Goal: Task Accomplishment & Management: Manage account settings

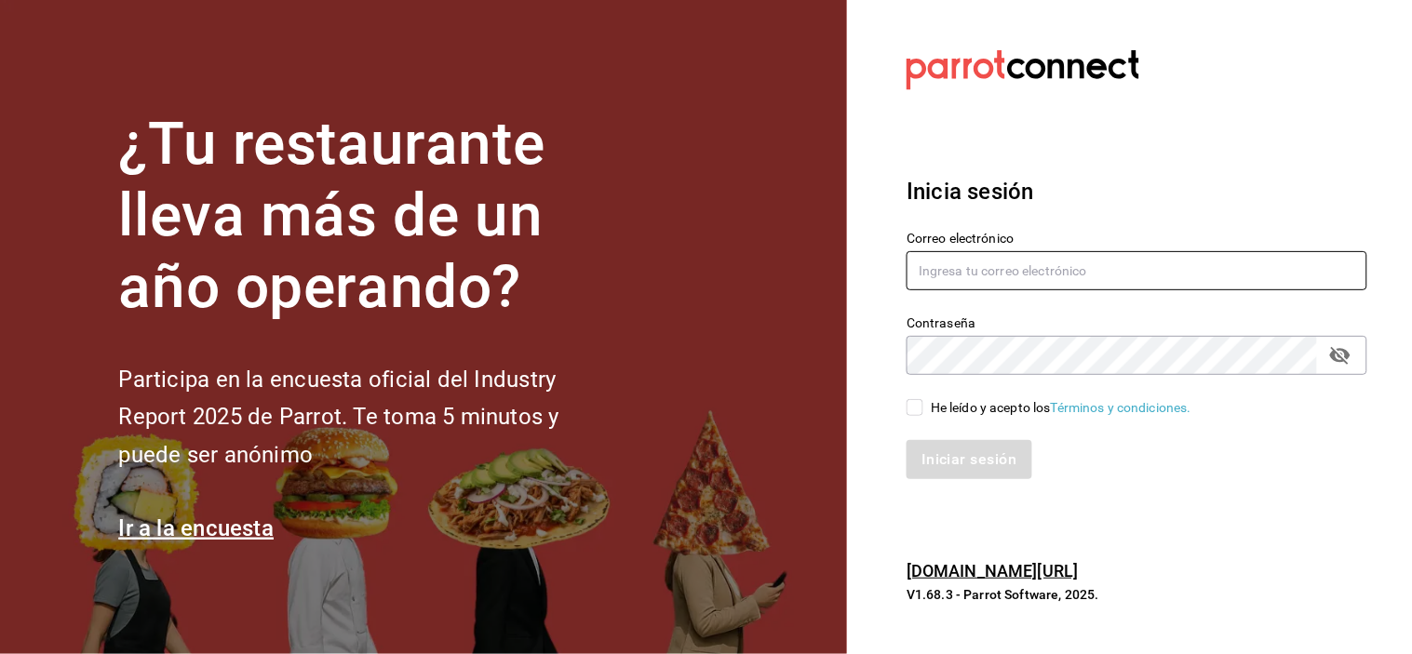
type input "grifitth@platoexpress.com"
click at [918, 404] on input "He leído y acepto los Términos y condiciones." at bounding box center [915, 407] width 17 height 17
checkbox input "true"
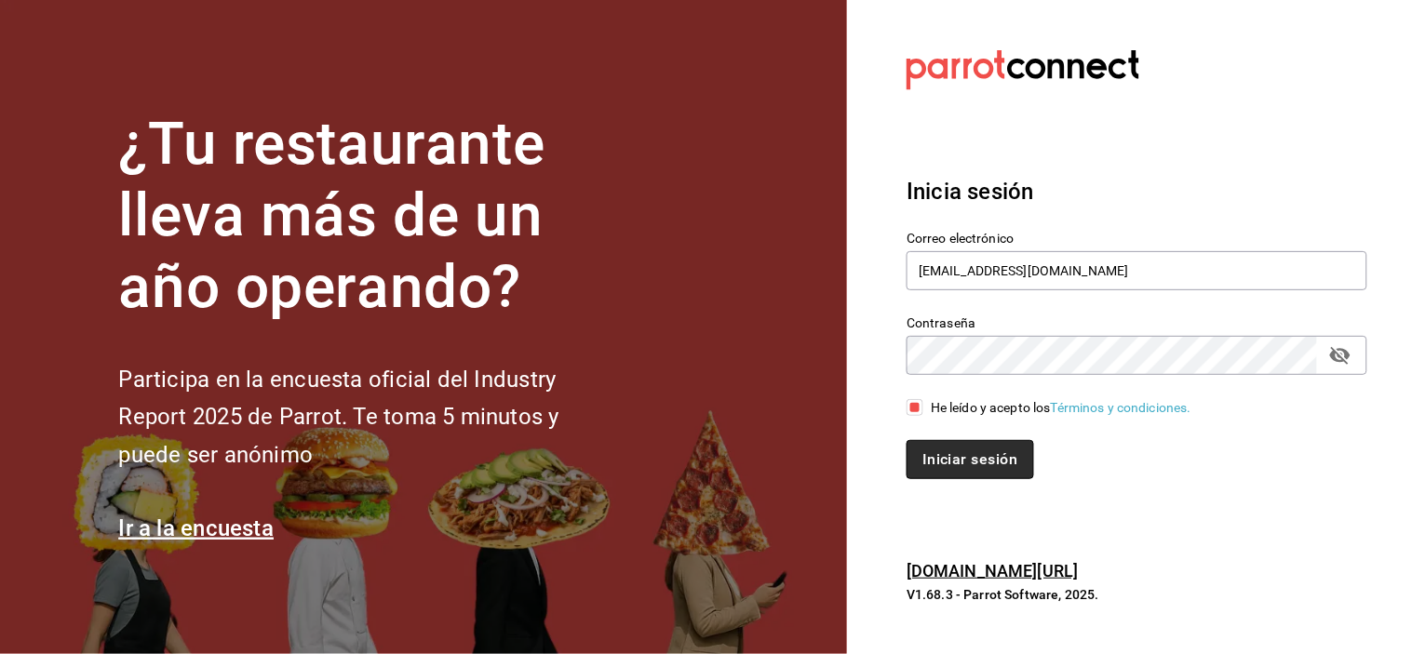
click at [970, 462] on button "Iniciar sesión" at bounding box center [970, 459] width 127 height 39
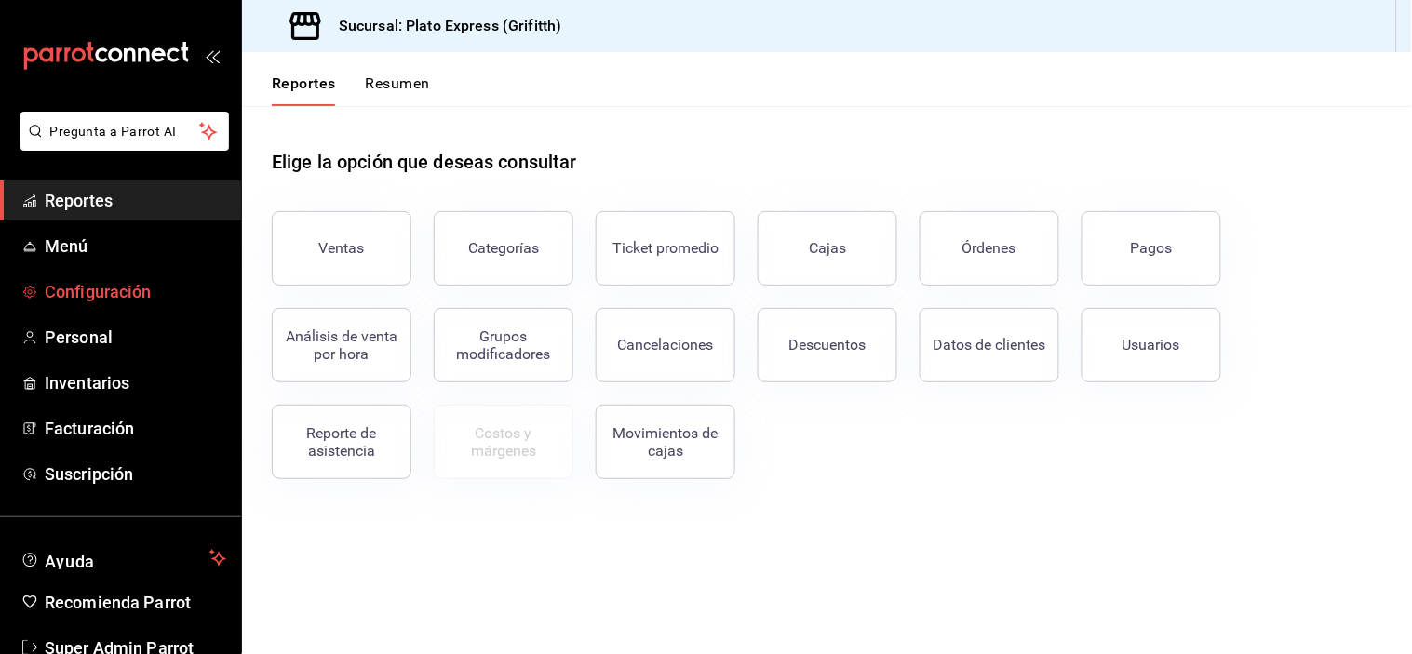
click at [145, 298] on span "Configuración" at bounding box center [136, 291] width 182 height 25
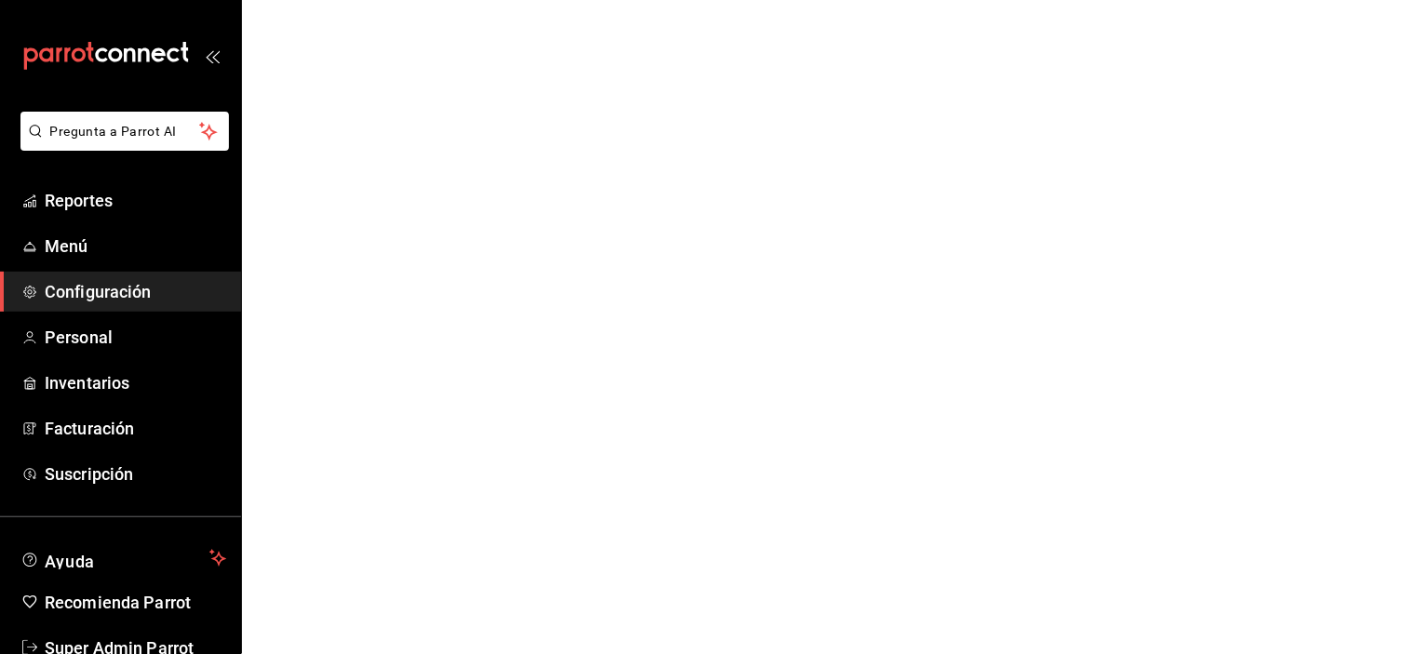
click at [122, 295] on span "Configuración" at bounding box center [136, 291] width 182 height 25
click at [100, 179] on li "Pregunta a Parrot AI" at bounding box center [120, 146] width 226 height 69
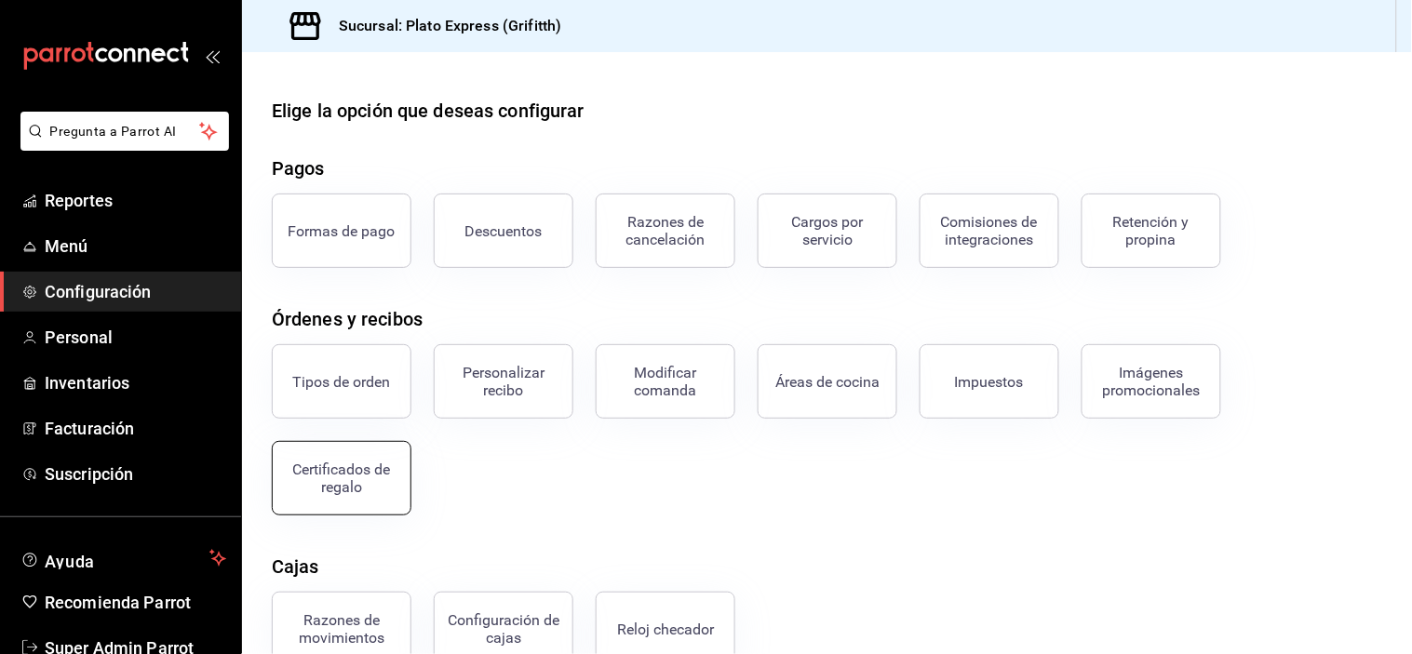
click at [383, 457] on button "Certificados de regalo" at bounding box center [342, 478] width 140 height 74
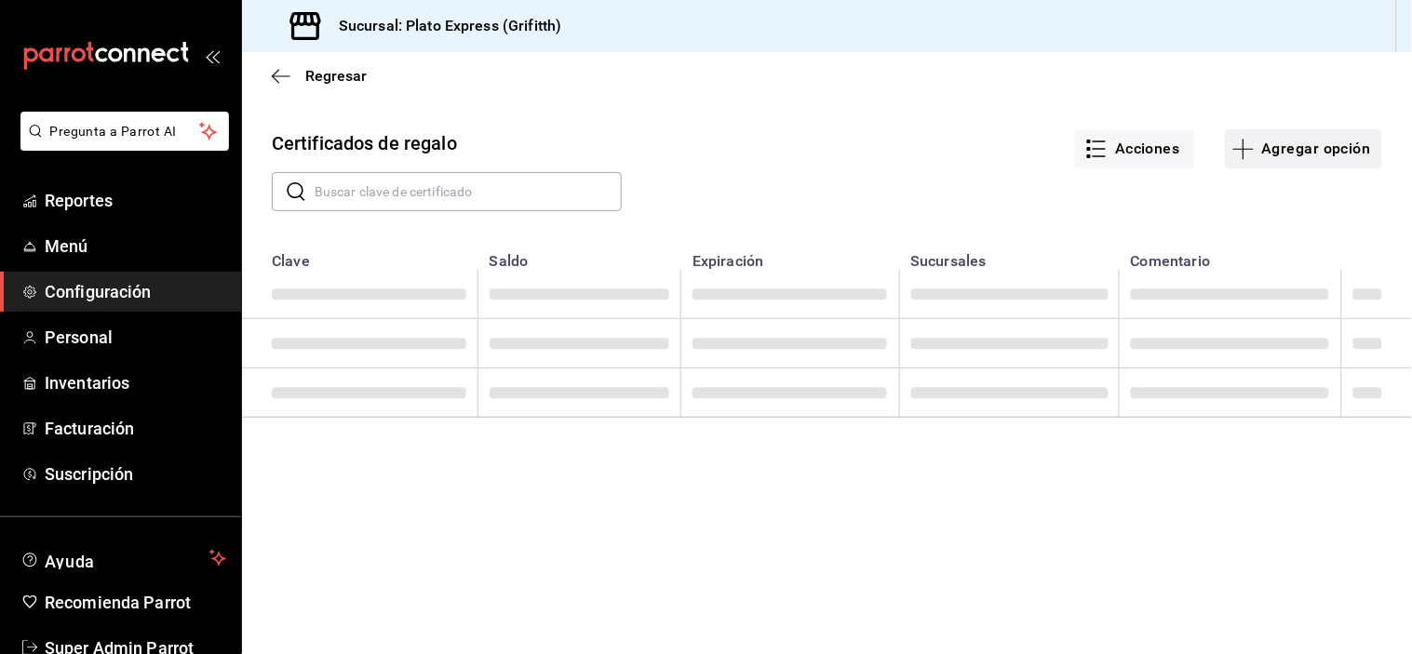
click at [1351, 138] on button "Agregar opción" at bounding box center [1303, 148] width 157 height 39
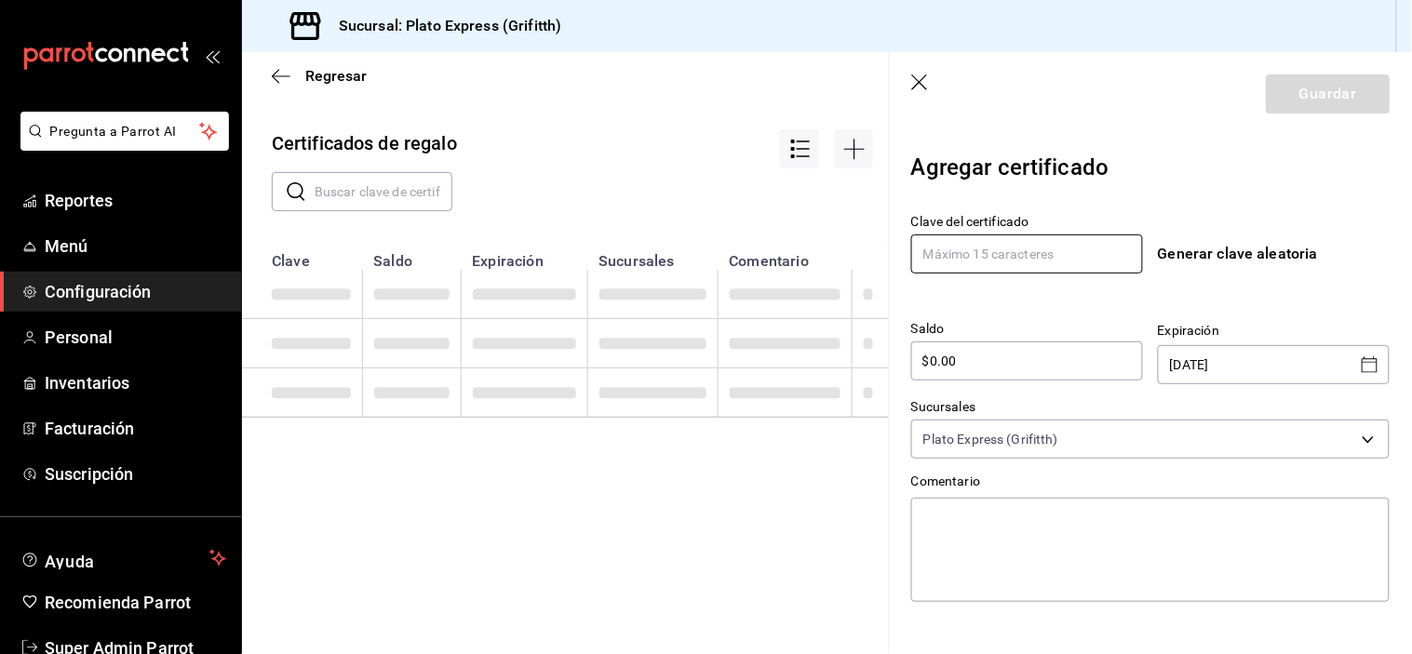
click at [1062, 261] on input "text" at bounding box center [1027, 254] width 232 height 39
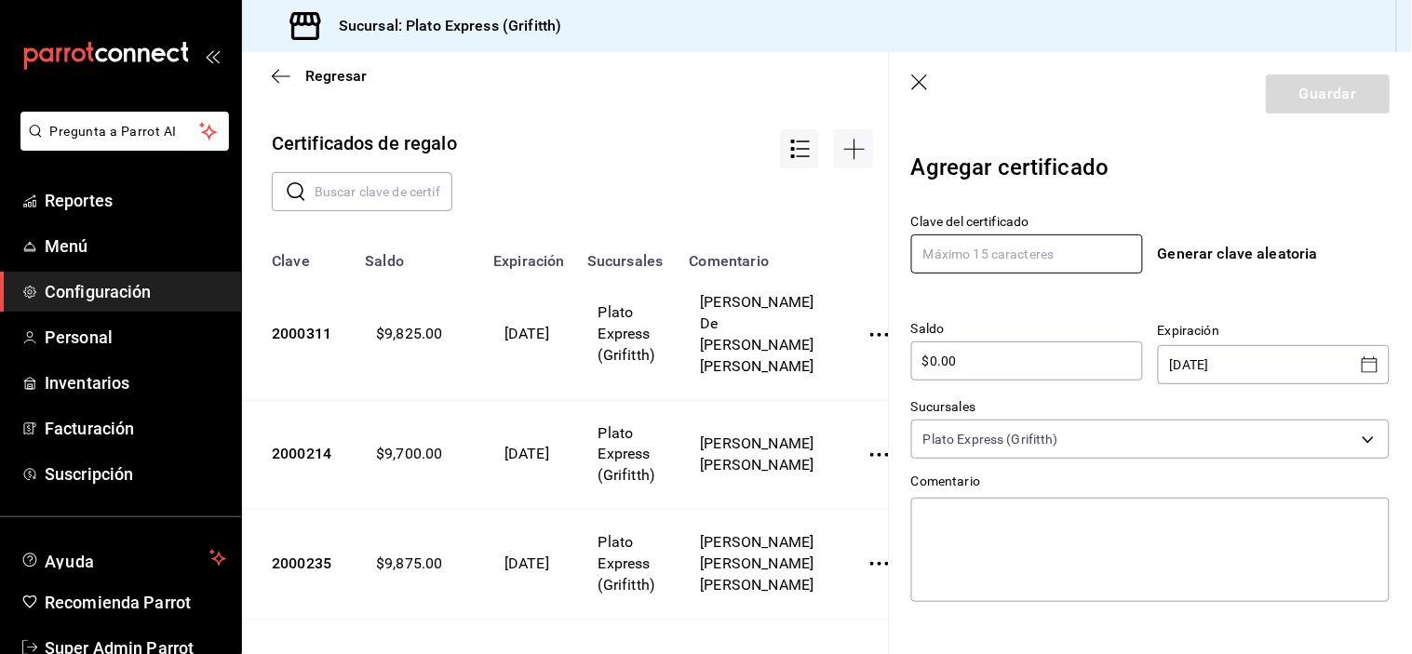
click at [1062, 261] on input "text" at bounding box center [1027, 254] width 232 height 39
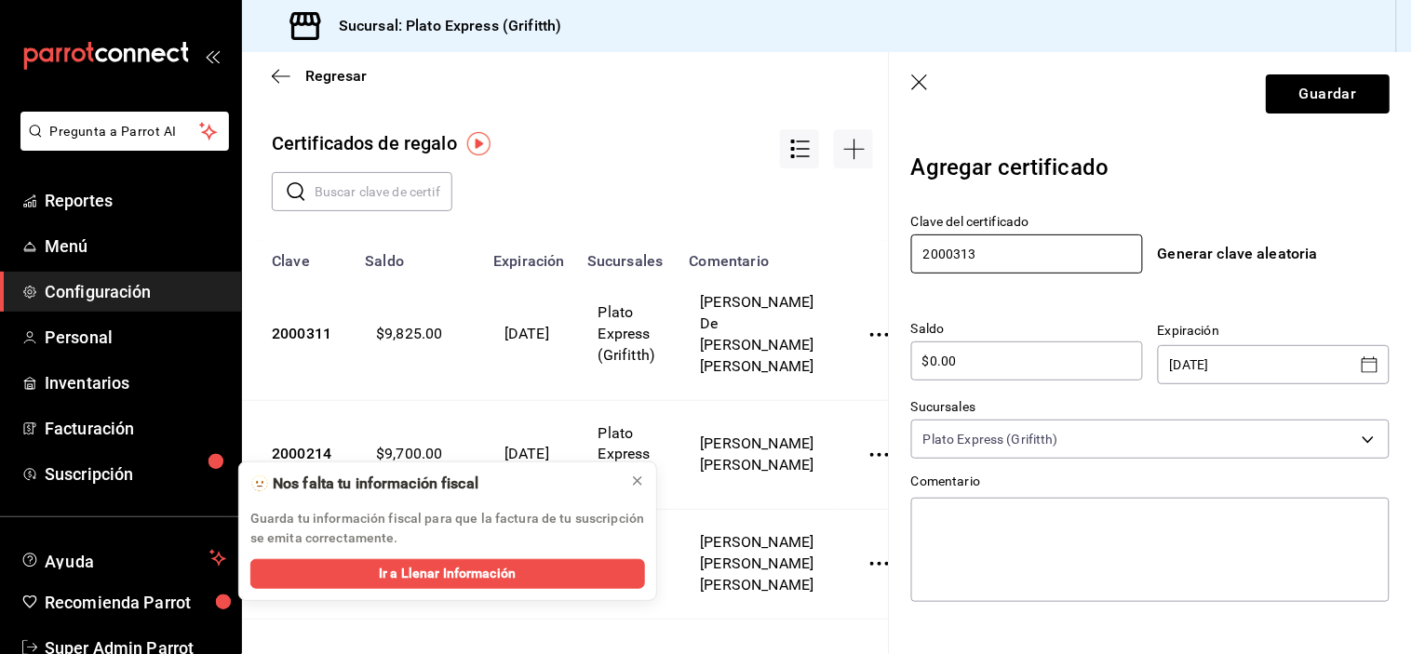
type input "2000313"
click at [1002, 370] on div "$0.00 ​" at bounding box center [1027, 361] width 232 height 39
type input "$0"
type input "$100,000"
click at [1359, 354] on icon "Open calendar" at bounding box center [1370, 365] width 22 height 22
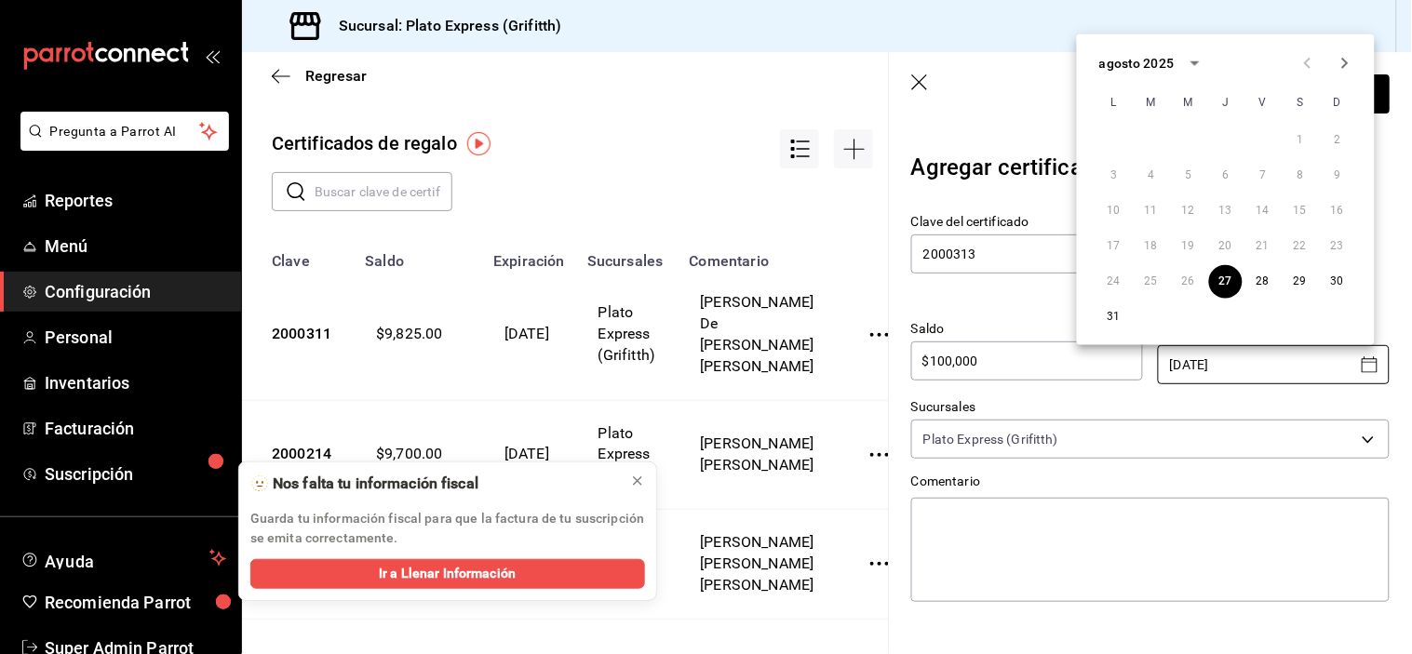
click at [1352, 61] on icon "Next month" at bounding box center [1345, 63] width 22 height 22
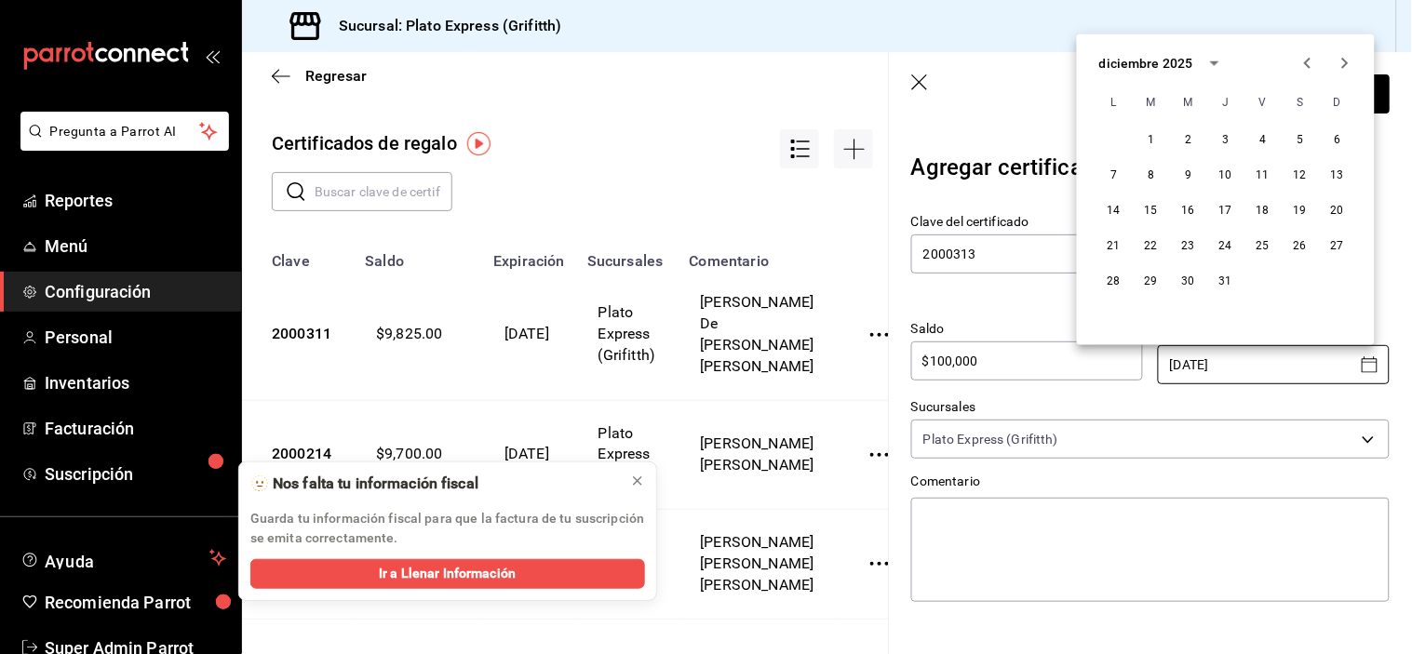
click at [1352, 61] on icon "Next month" at bounding box center [1345, 63] width 22 height 22
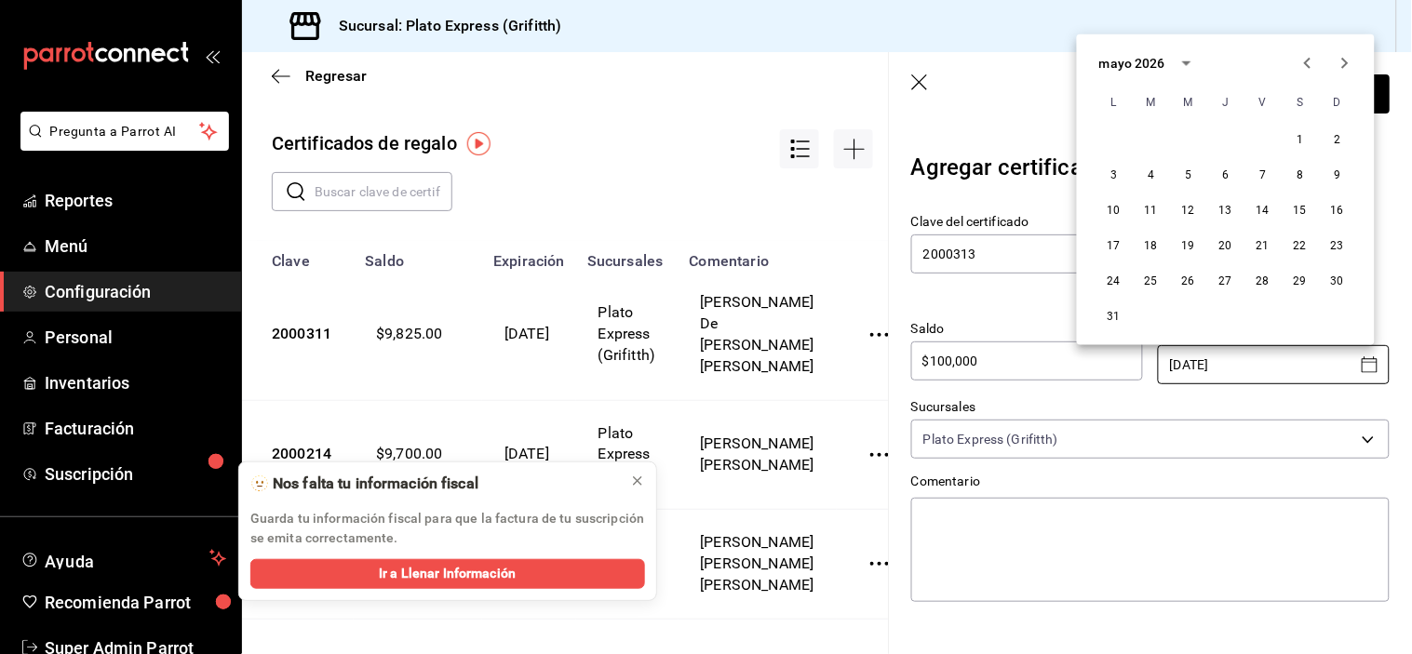
click at [1352, 61] on icon "Next month" at bounding box center [1345, 63] width 22 height 22
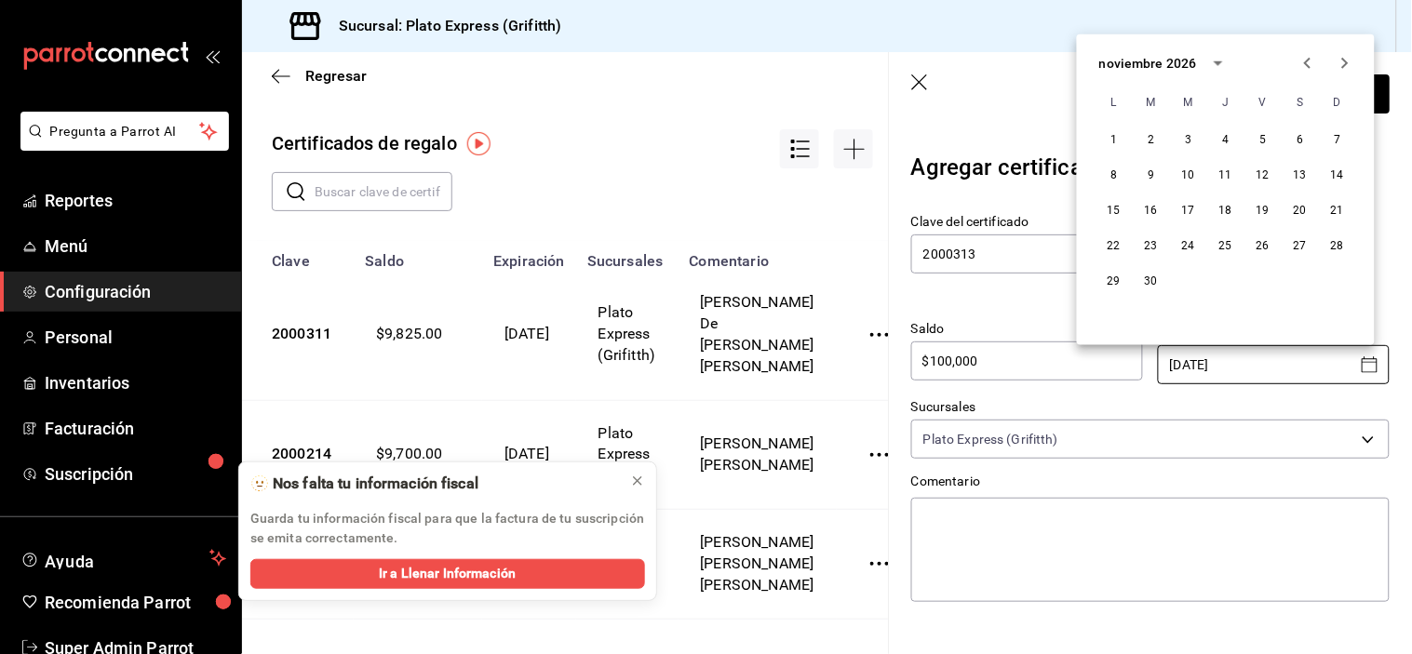
click at [1352, 61] on icon "Next month" at bounding box center [1345, 63] width 22 height 22
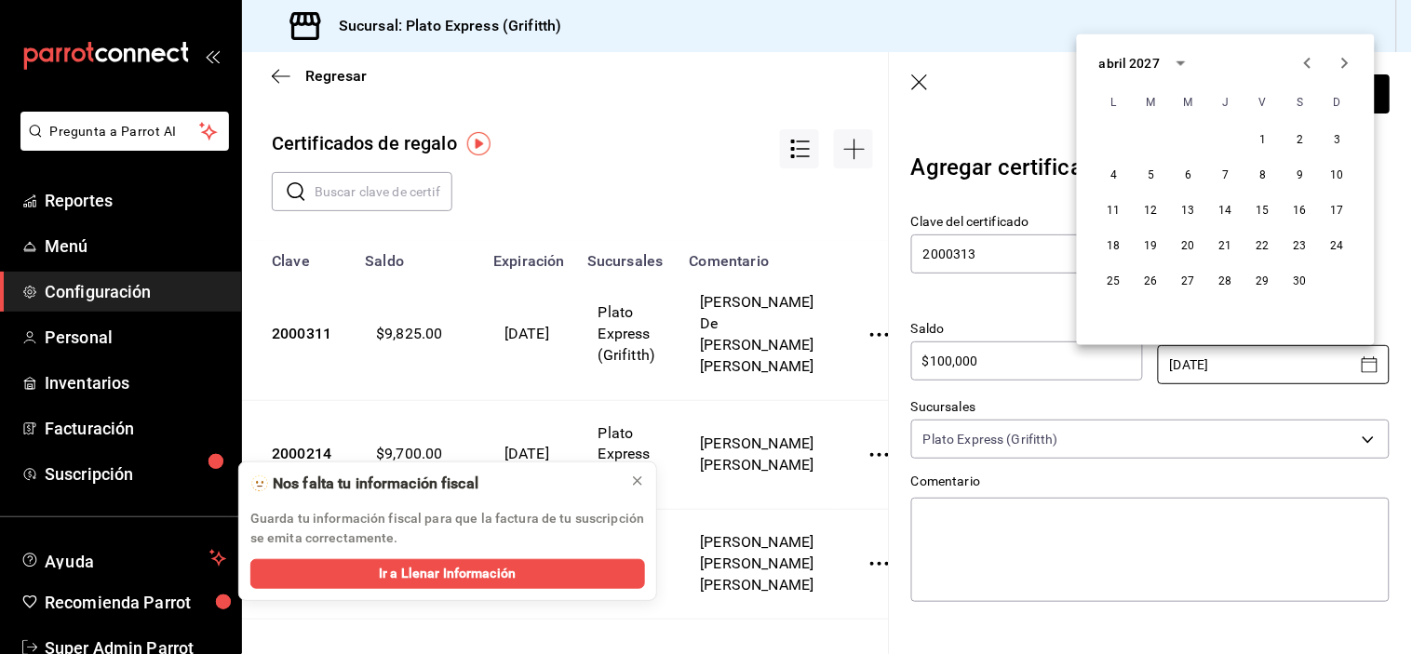
click at [1352, 61] on icon "Next month" at bounding box center [1345, 63] width 22 height 22
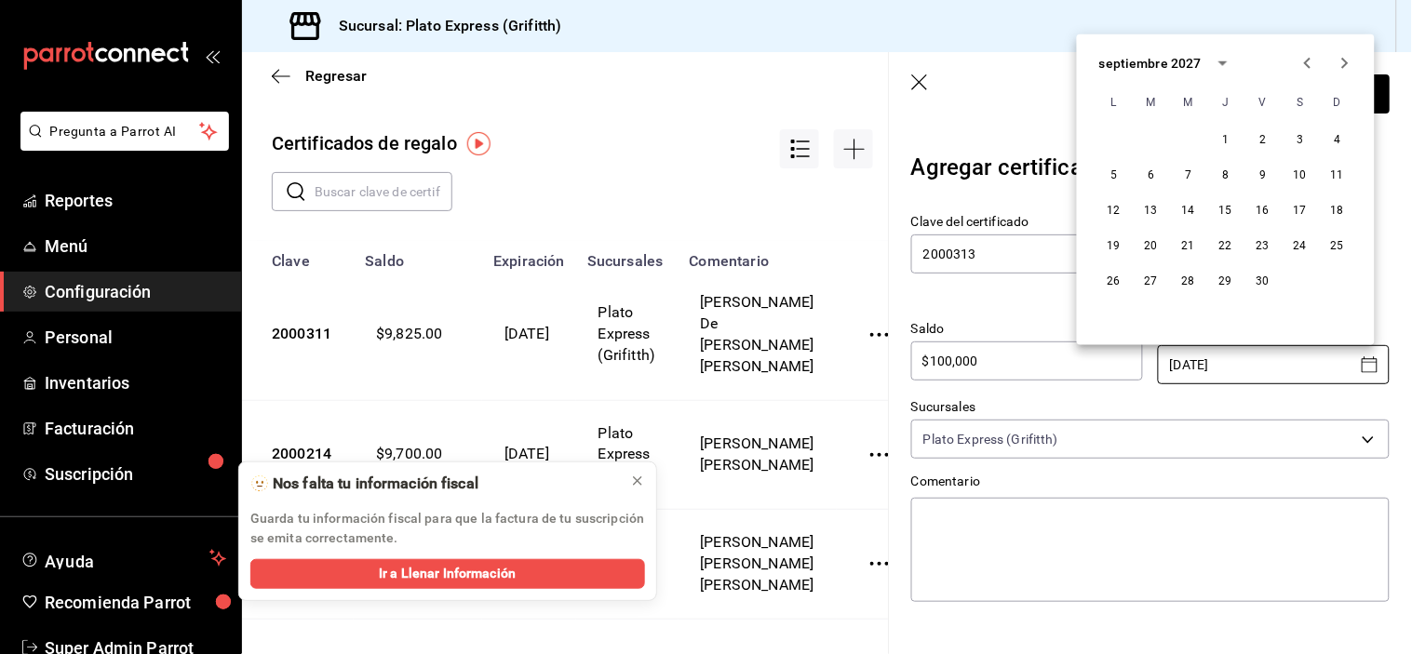
click at [1352, 61] on icon "Next month" at bounding box center [1345, 63] width 22 height 22
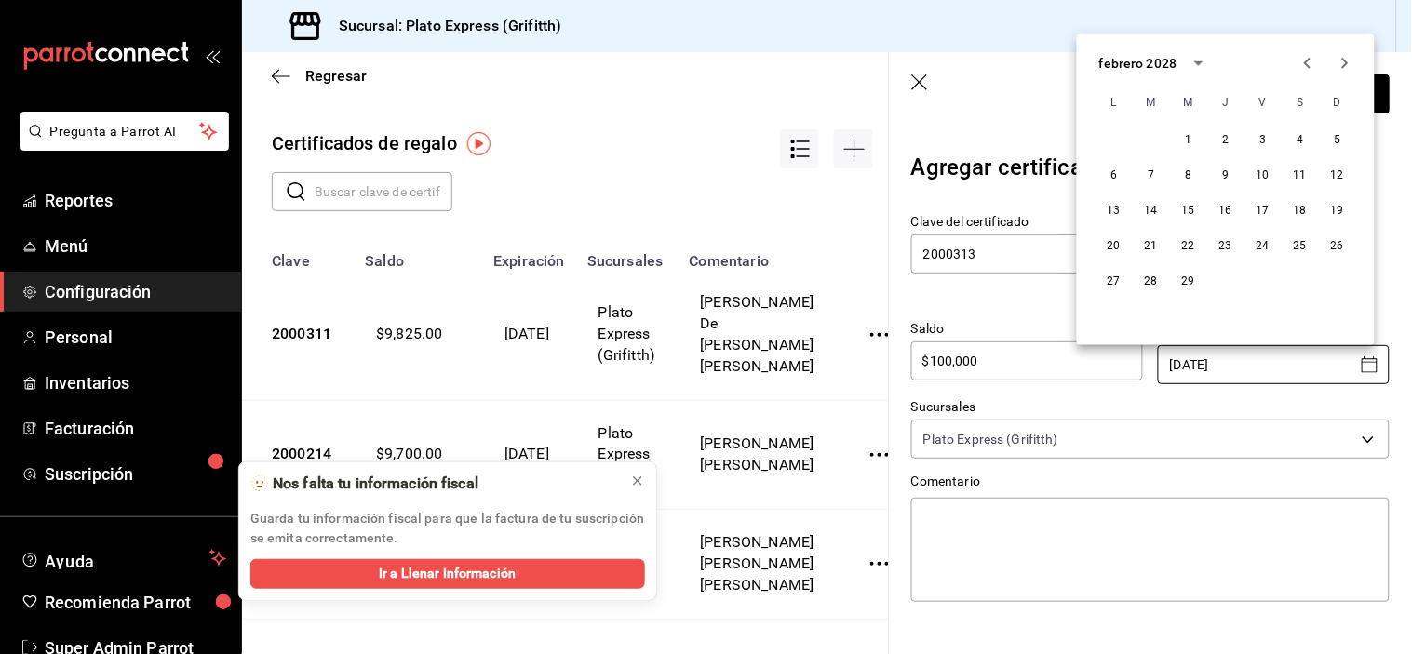
click at [1352, 61] on icon "Next month" at bounding box center [1345, 63] width 22 height 22
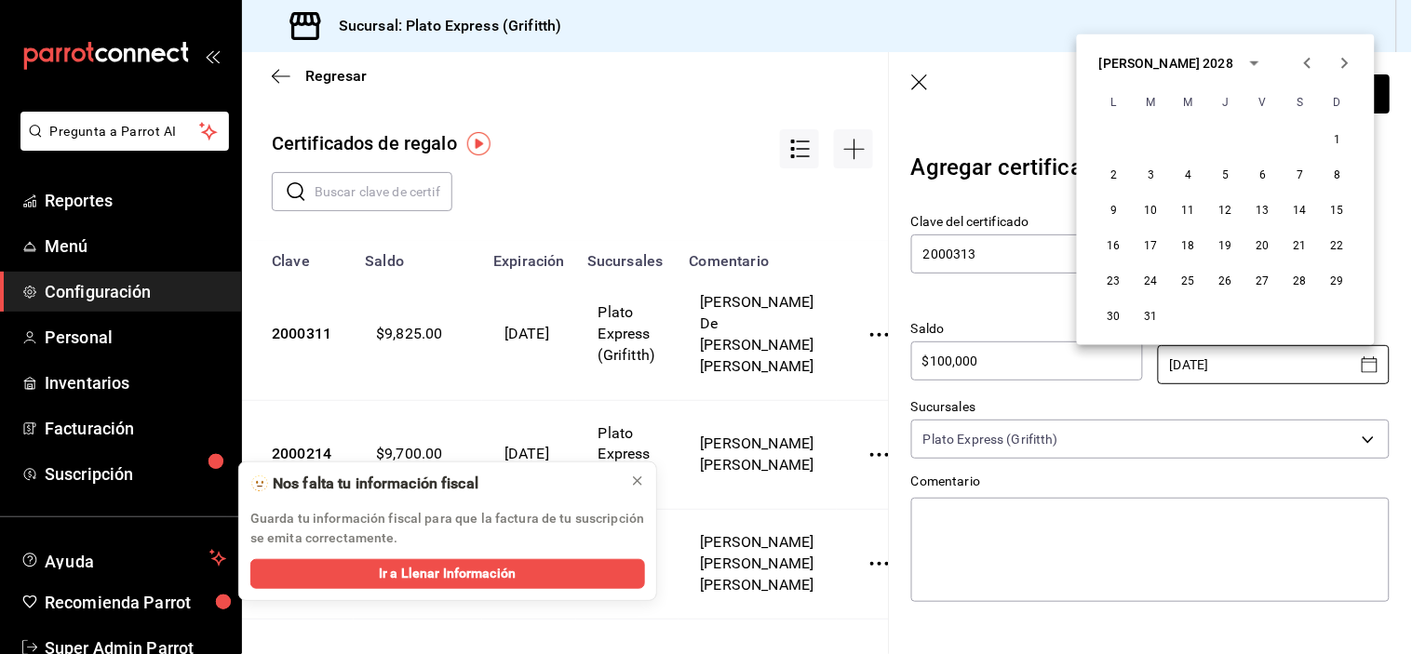
click at [1352, 61] on icon "Next month" at bounding box center [1345, 63] width 22 height 22
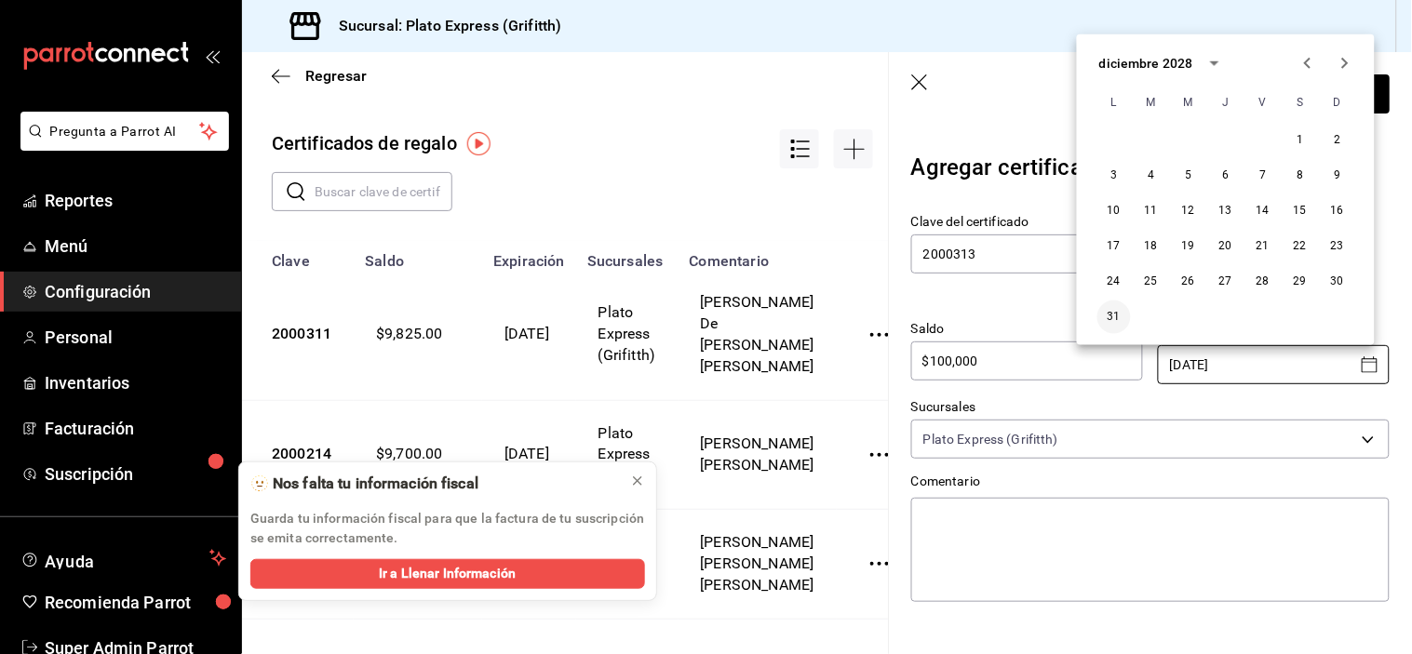
click at [1120, 308] on button "31" at bounding box center [1114, 318] width 34 height 34
type input "[DATE]"
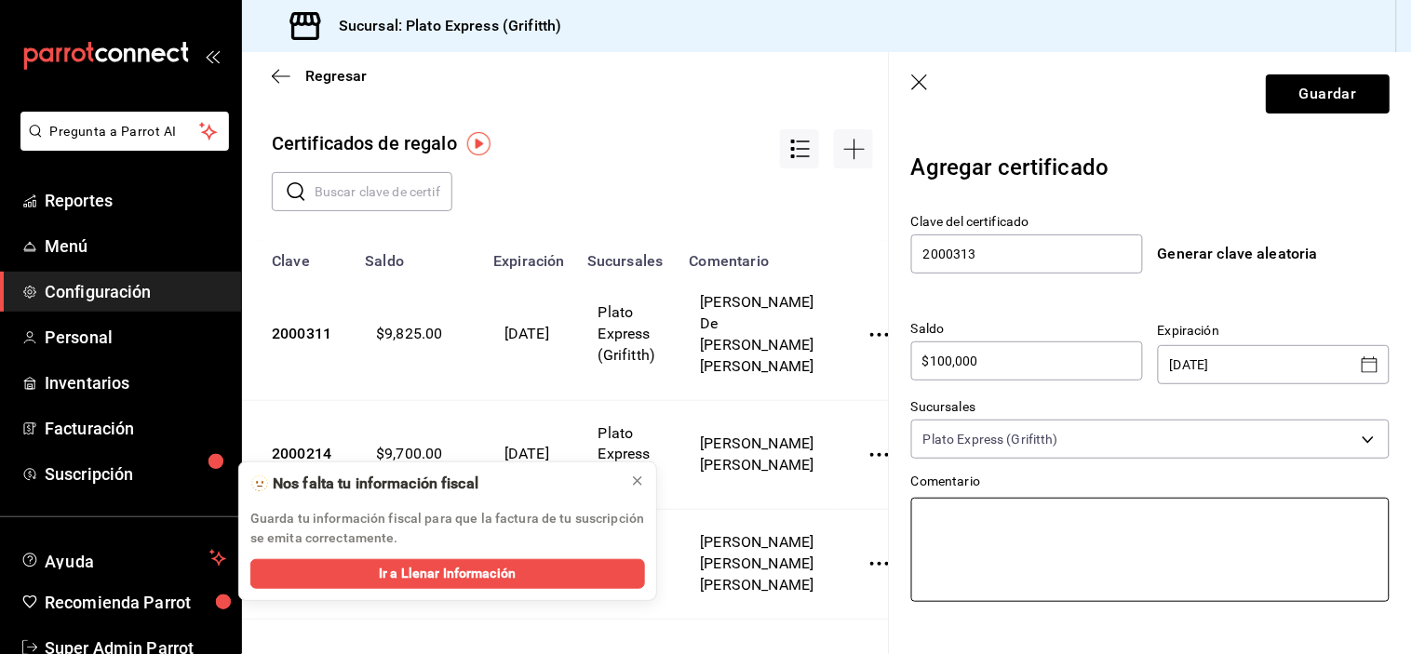
click at [1024, 522] on textarea at bounding box center [1150, 550] width 478 height 104
type textarea "J"
type textarea "x"
type textarea "[PERSON_NAME]"
type textarea "x"
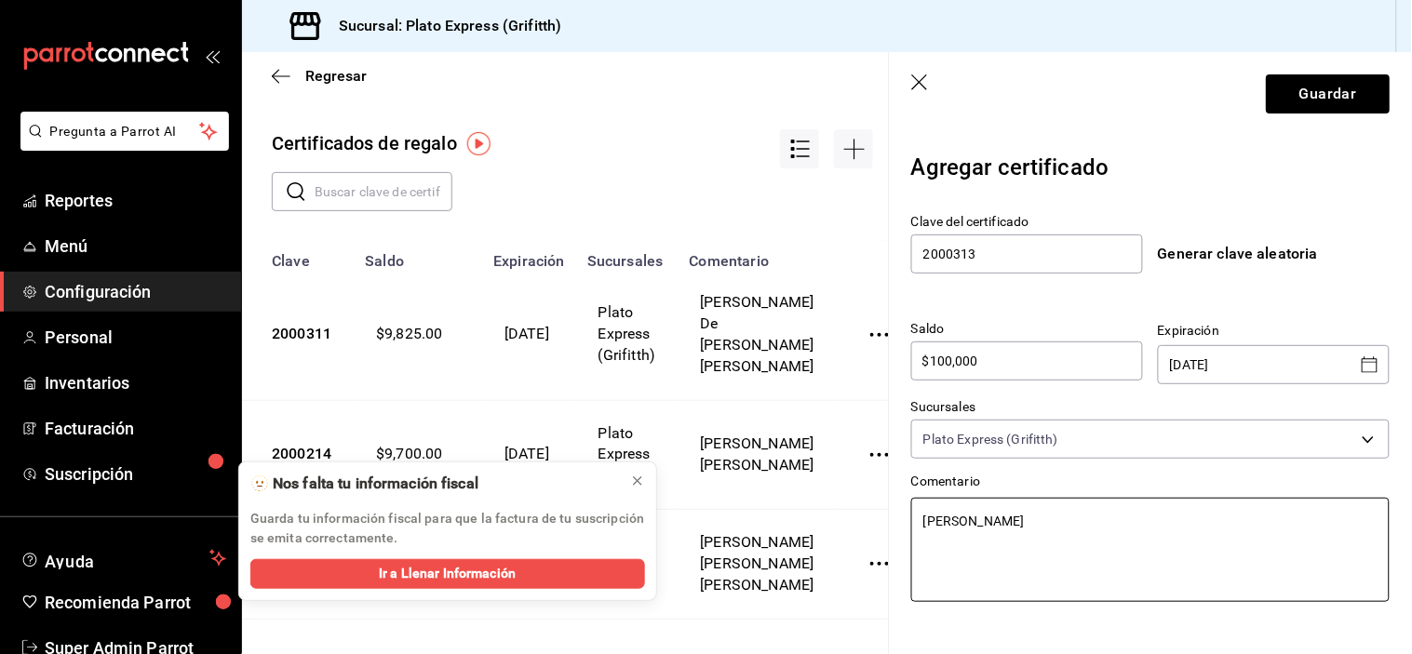
type textarea "[PERSON_NAME]"
type textarea "x"
type textarea "[PERSON_NAME]"
type textarea "x"
type textarea "[PERSON_NAME]"
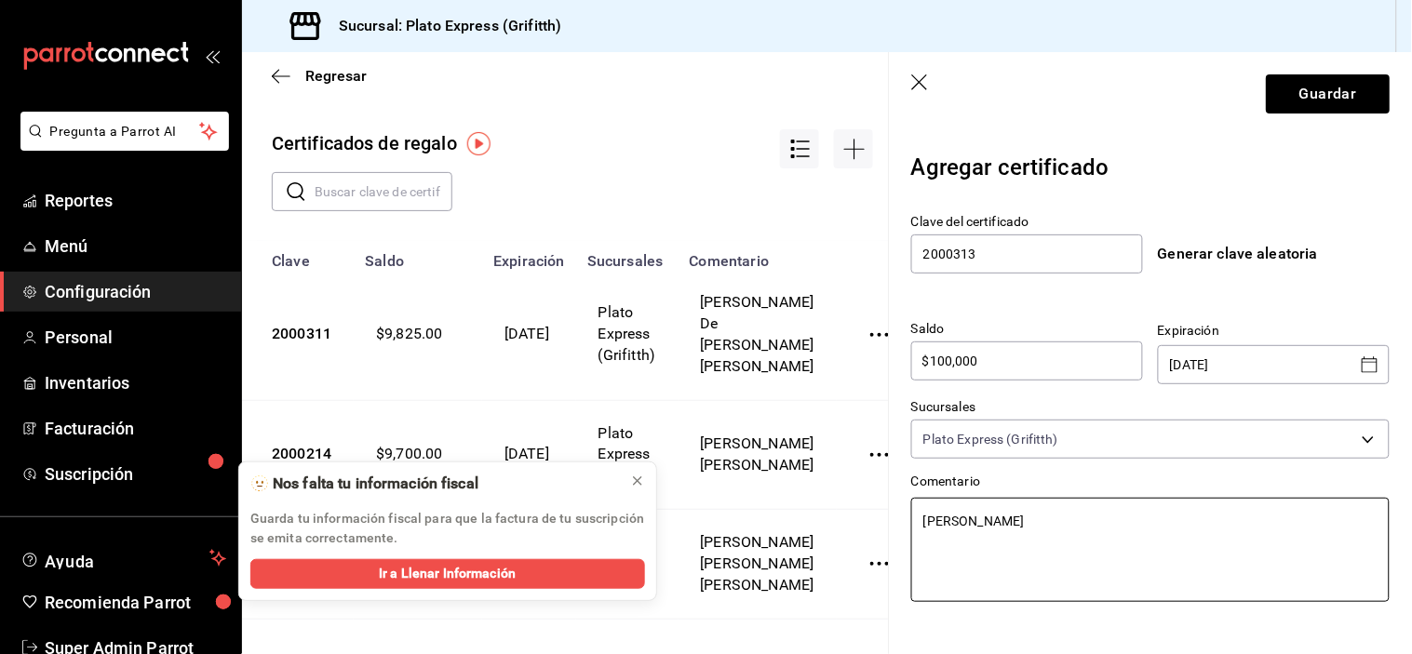
type textarea "x"
type textarea "[PERSON_NAME]"
type textarea "x"
type textarea "[PERSON_NAME]"
type textarea "x"
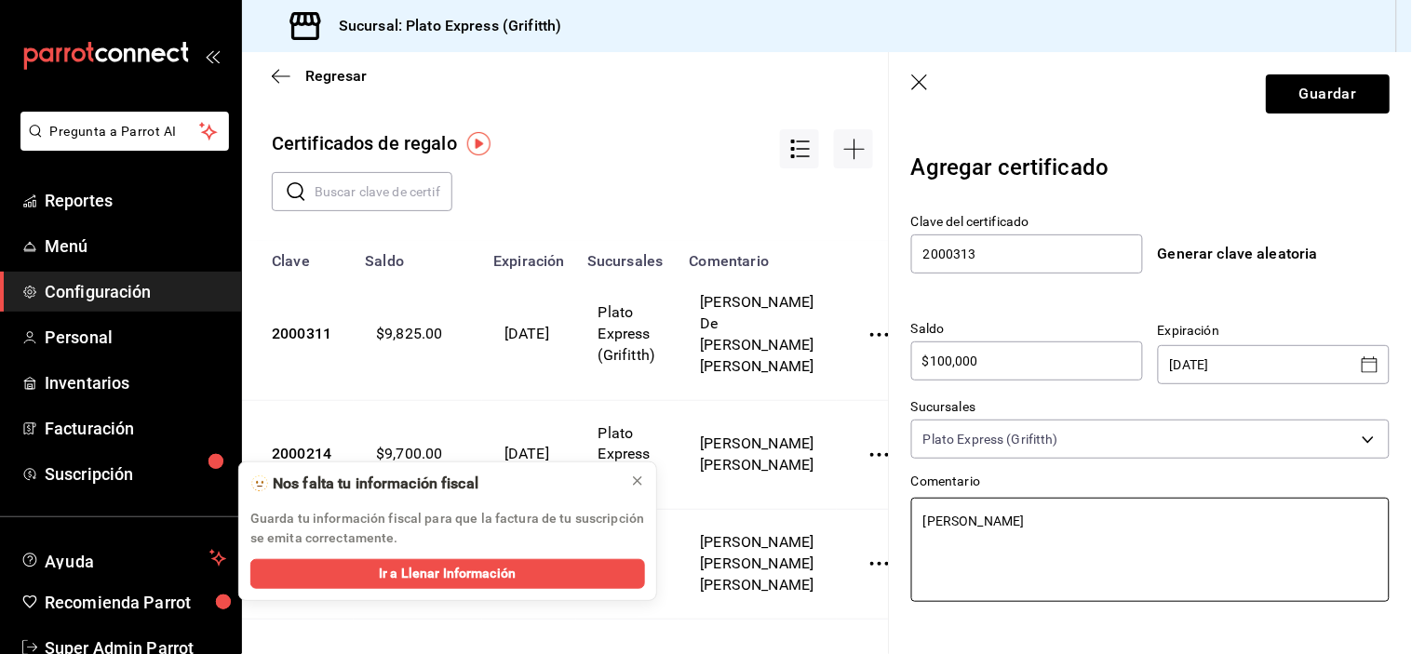
type textarea "[PERSON_NAME]"
type textarea "x"
type textarea "[PERSON_NAME]"
type textarea "x"
type textarea "[PERSON_NAME]"
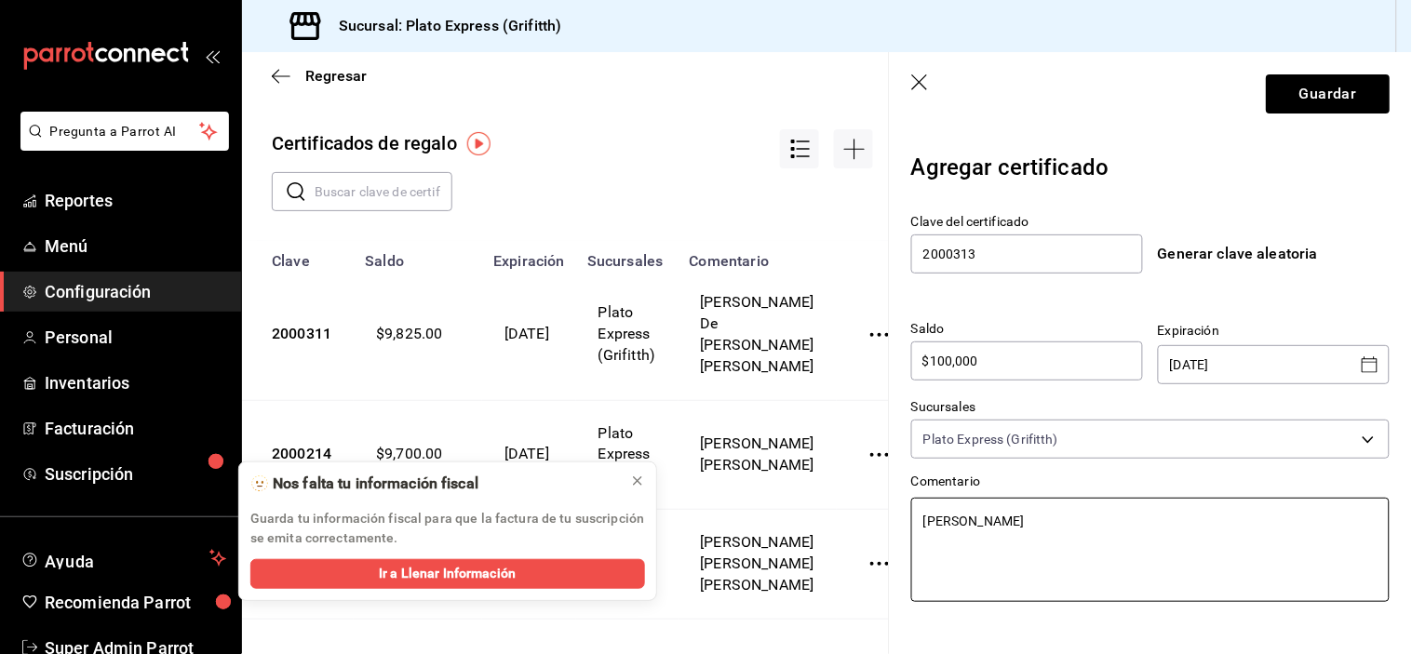
type textarea "x"
type textarea "[PERSON_NAME]"
type textarea "x"
type textarea "[PERSON_NAME]"
type textarea "x"
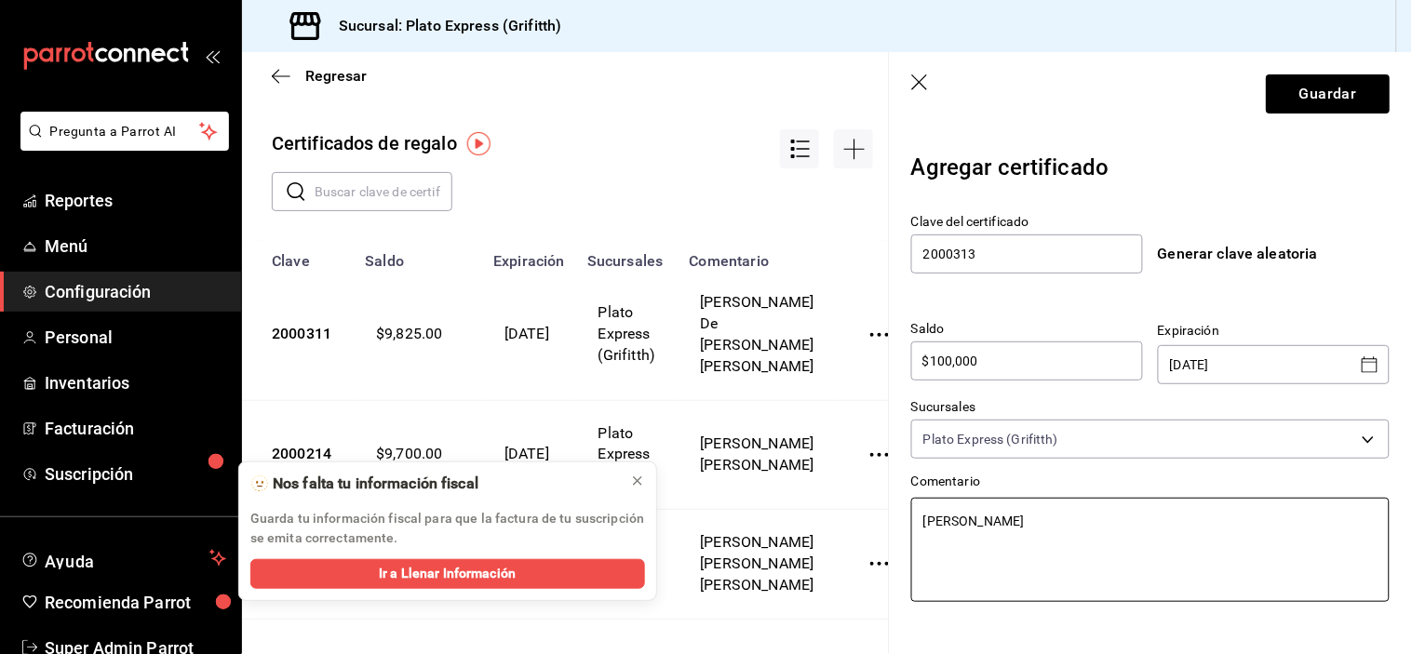
type textarea "[PERSON_NAME]"
type textarea "x"
type textarea "[PERSON_NAME]"
type textarea "x"
type textarea "[PERSON_NAME]"
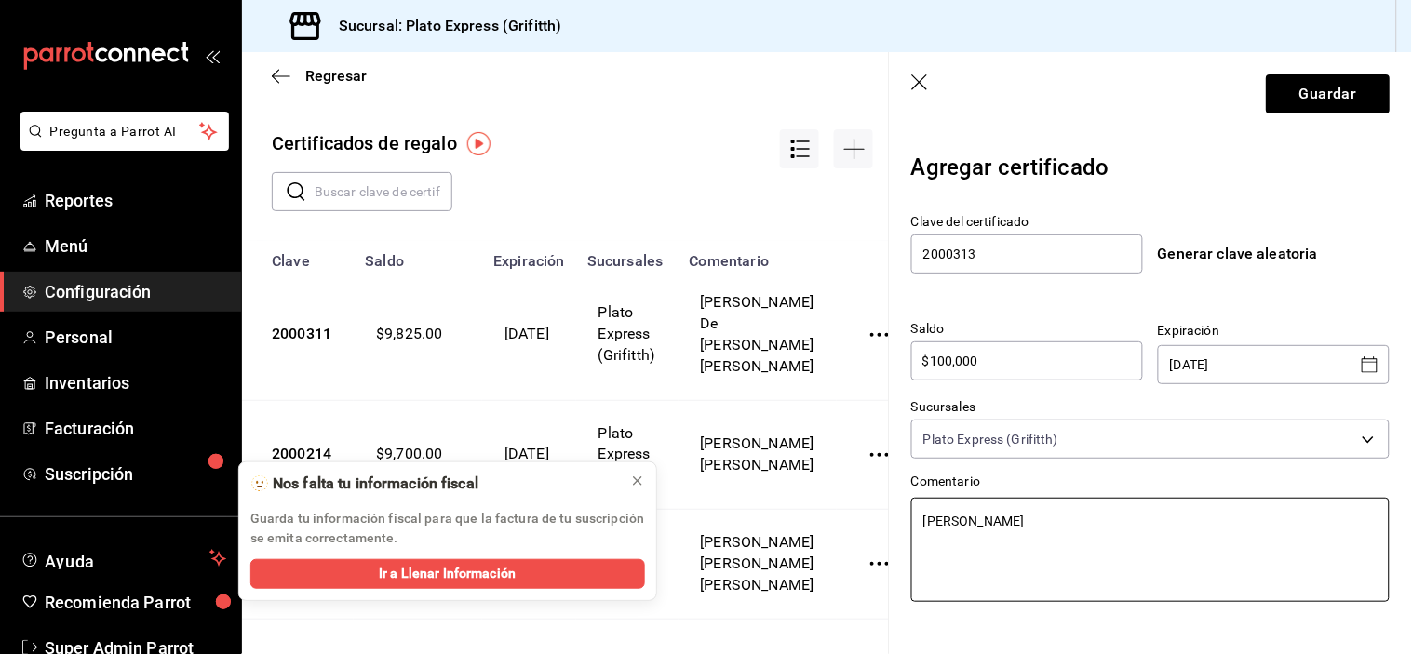
type textarea "x"
type textarea "[PERSON_NAME]"
type textarea "x"
type textarea "[PERSON_NAME] L"
type textarea "x"
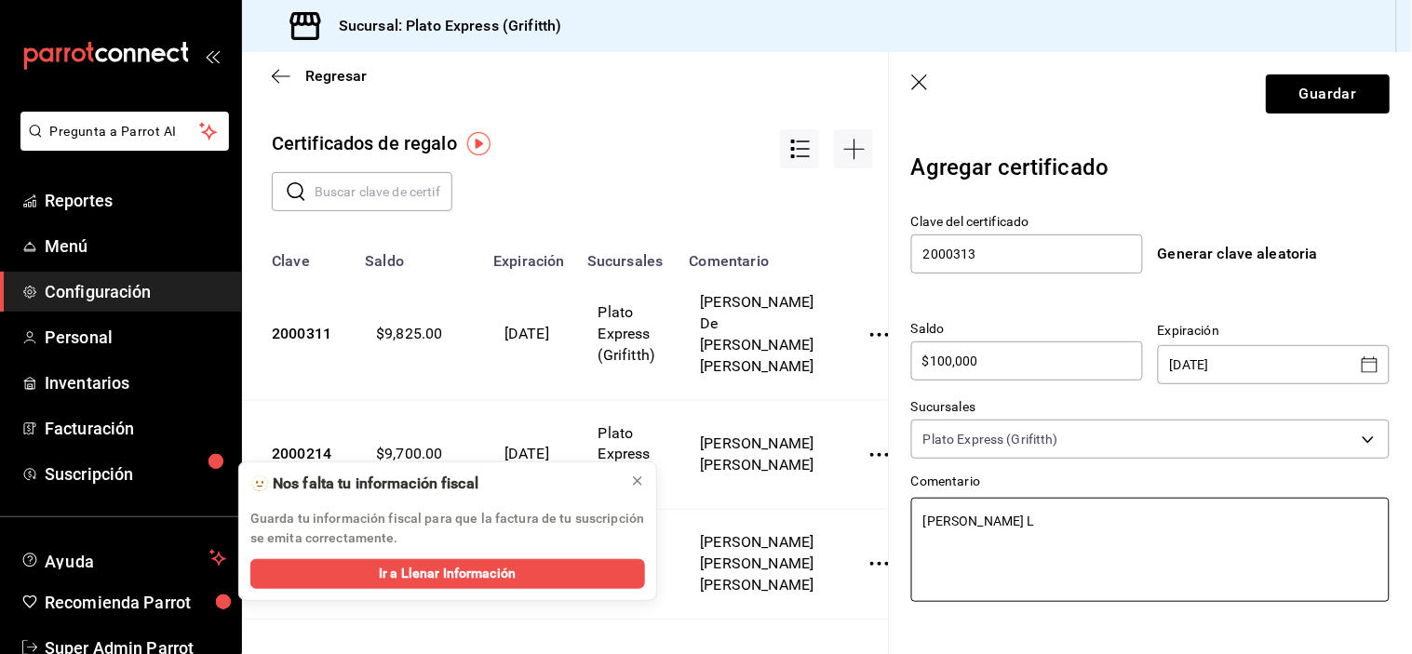
type textarea "[PERSON_NAME]"
type textarea "x"
type textarea "[PERSON_NAME]"
type textarea "x"
type textarea "[PERSON_NAME] [PERSON_NAME]"
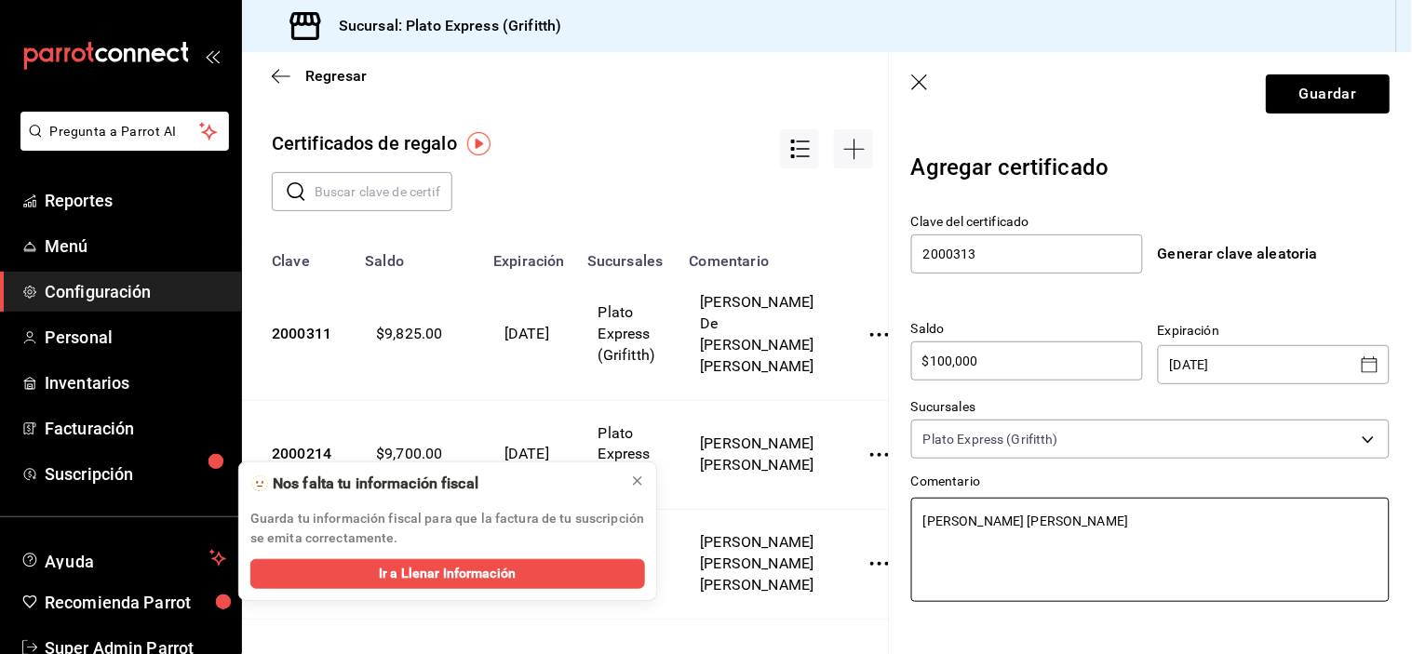
type textarea "x"
type textarea "[PERSON_NAME] [PERSON_NAME]"
type textarea "x"
type textarea "[PERSON_NAME] [PERSON_NAME]"
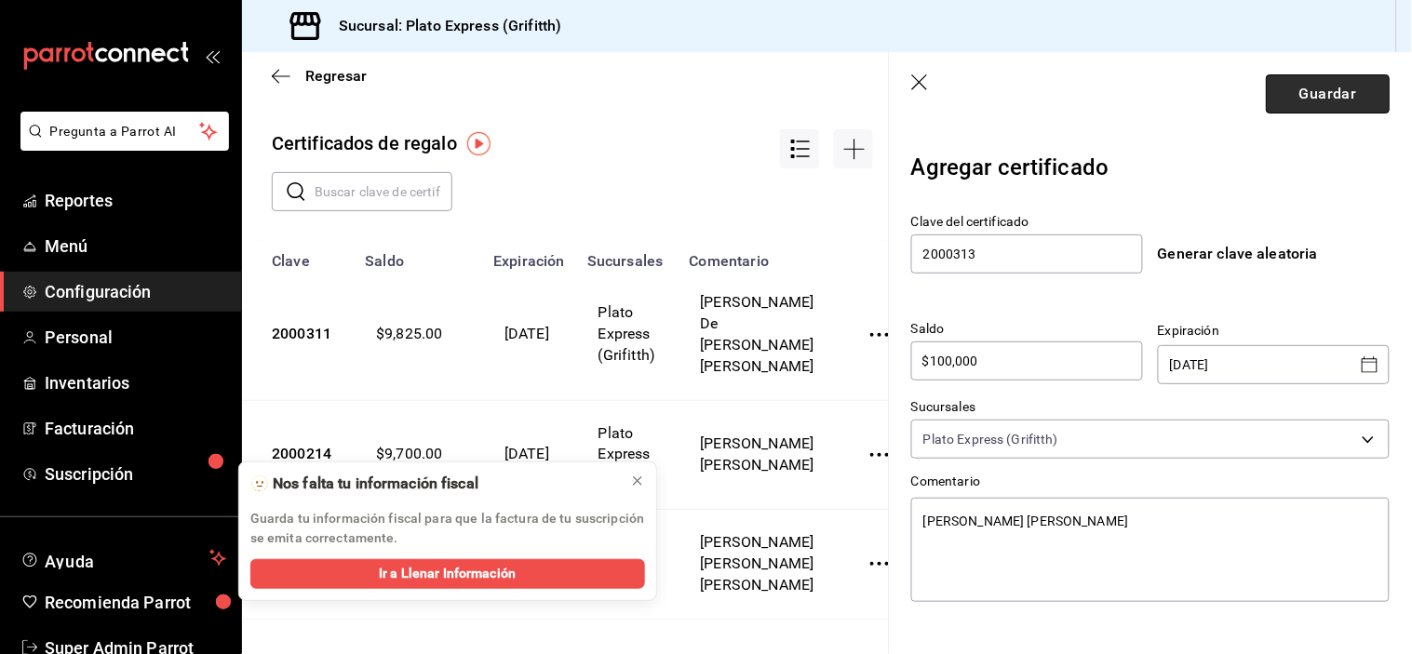
click at [1315, 86] on button "Guardar" at bounding box center [1328, 93] width 124 height 39
type textarea "x"
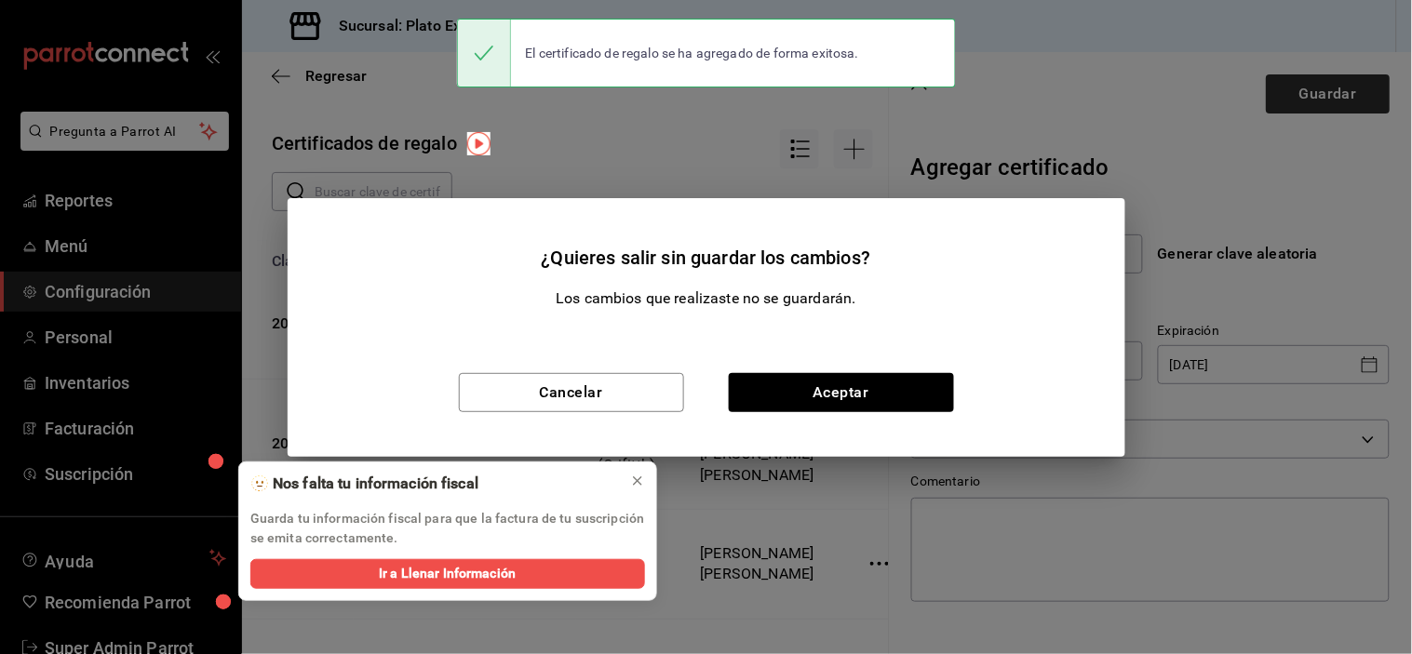
type input "$0.00"
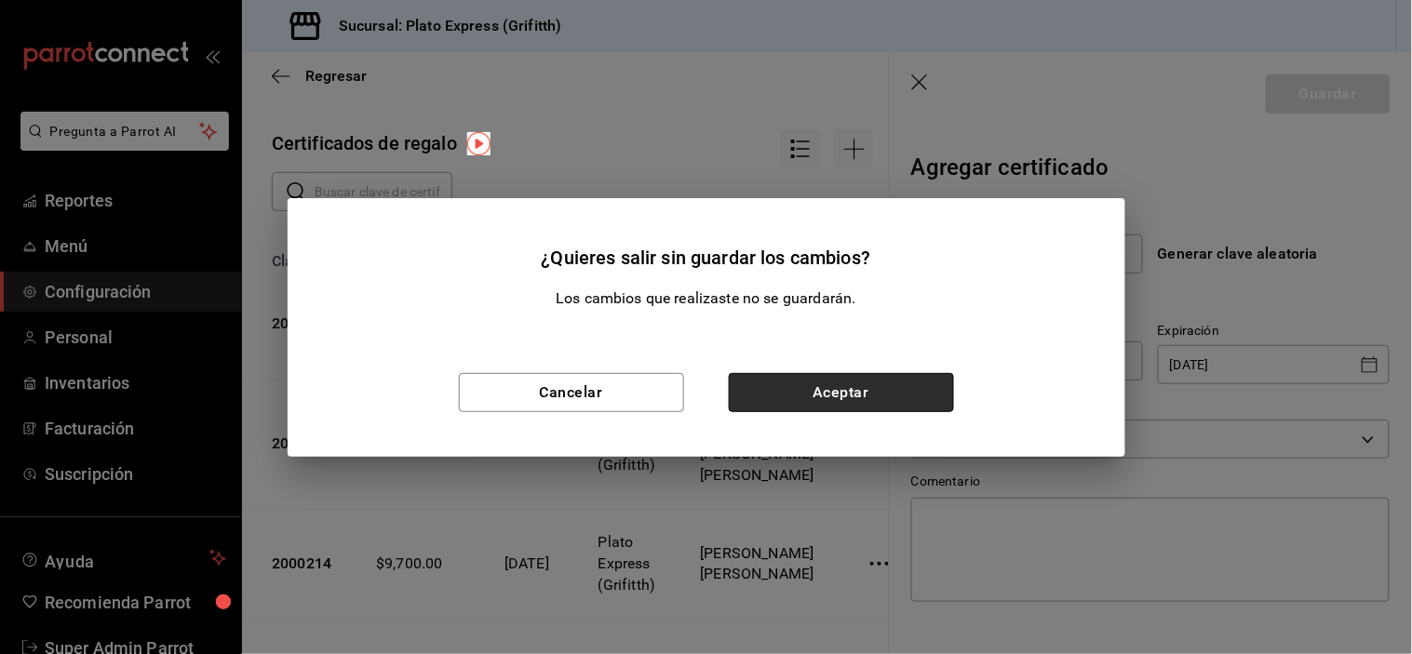
click at [884, 382] on button "Aceptar" at bounding box center [841, 392] width 225 height 39
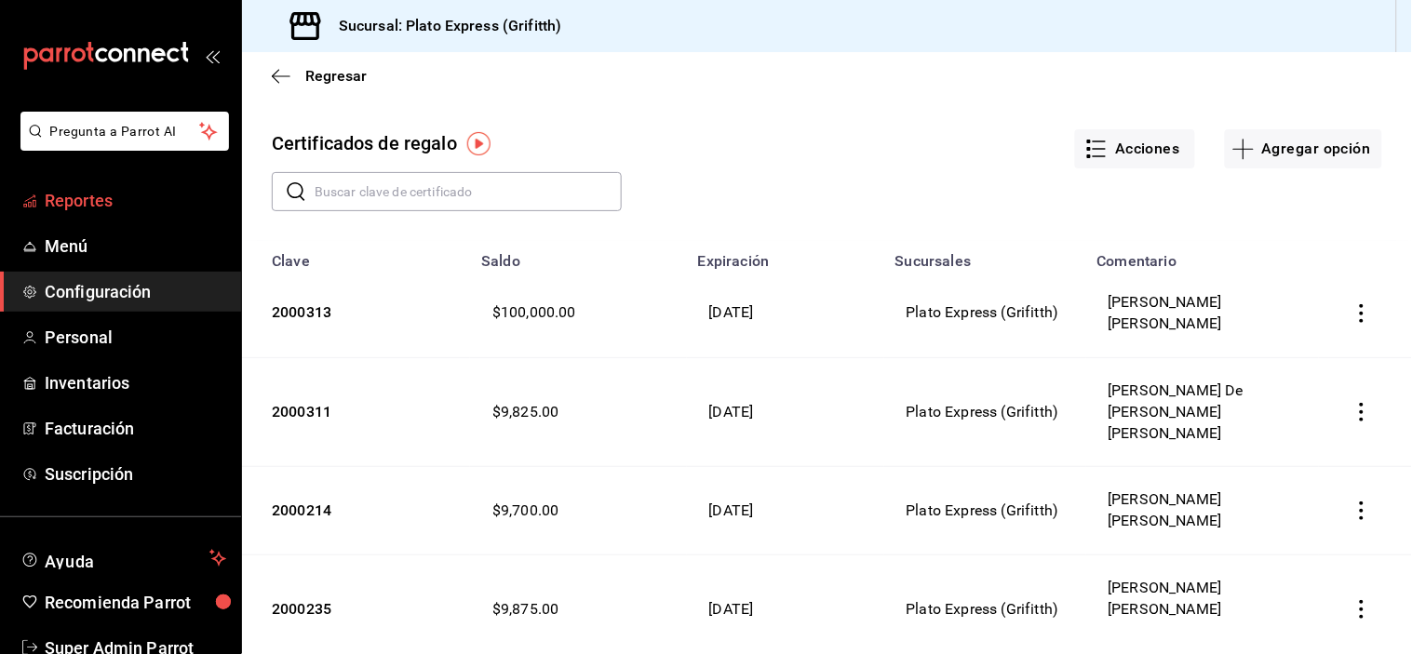
click at [107, 190] on span "Reportes" at bounding box center [136, 200] width 182 height 25
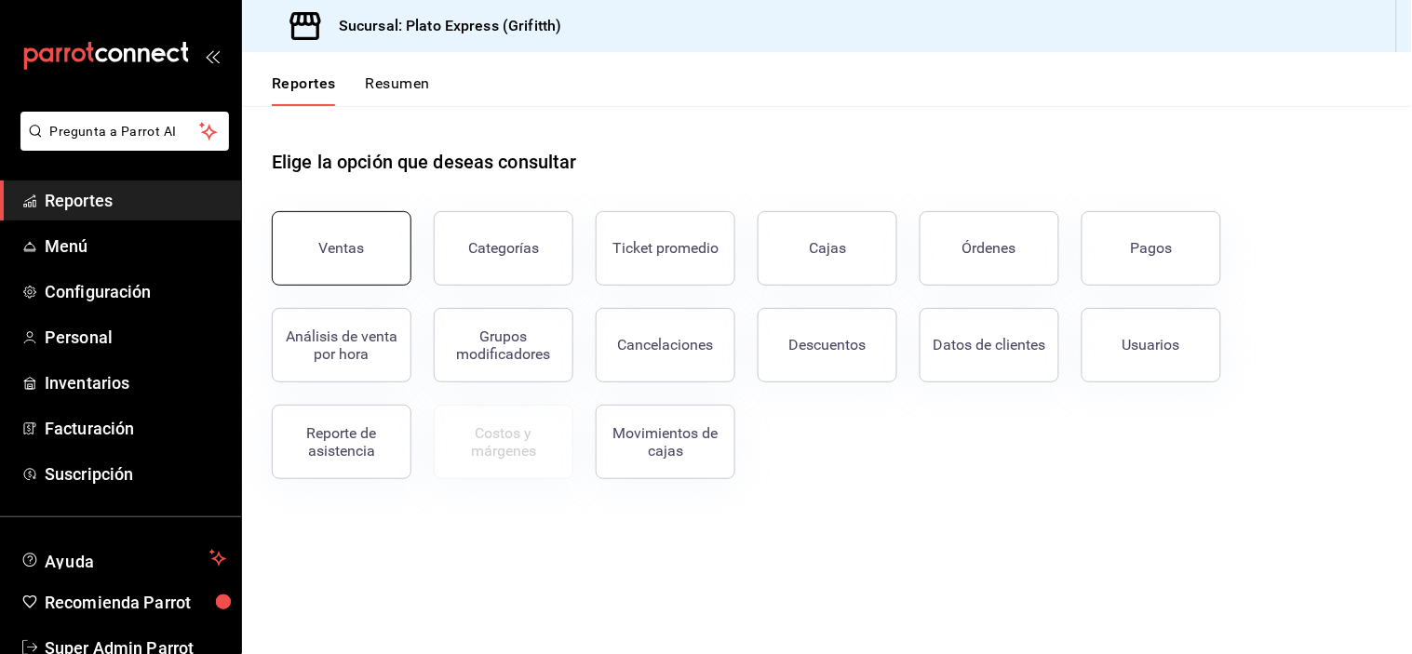
click at [359, 276] on button "Ventas" at bounding box center [342, 248] width 140 height 74
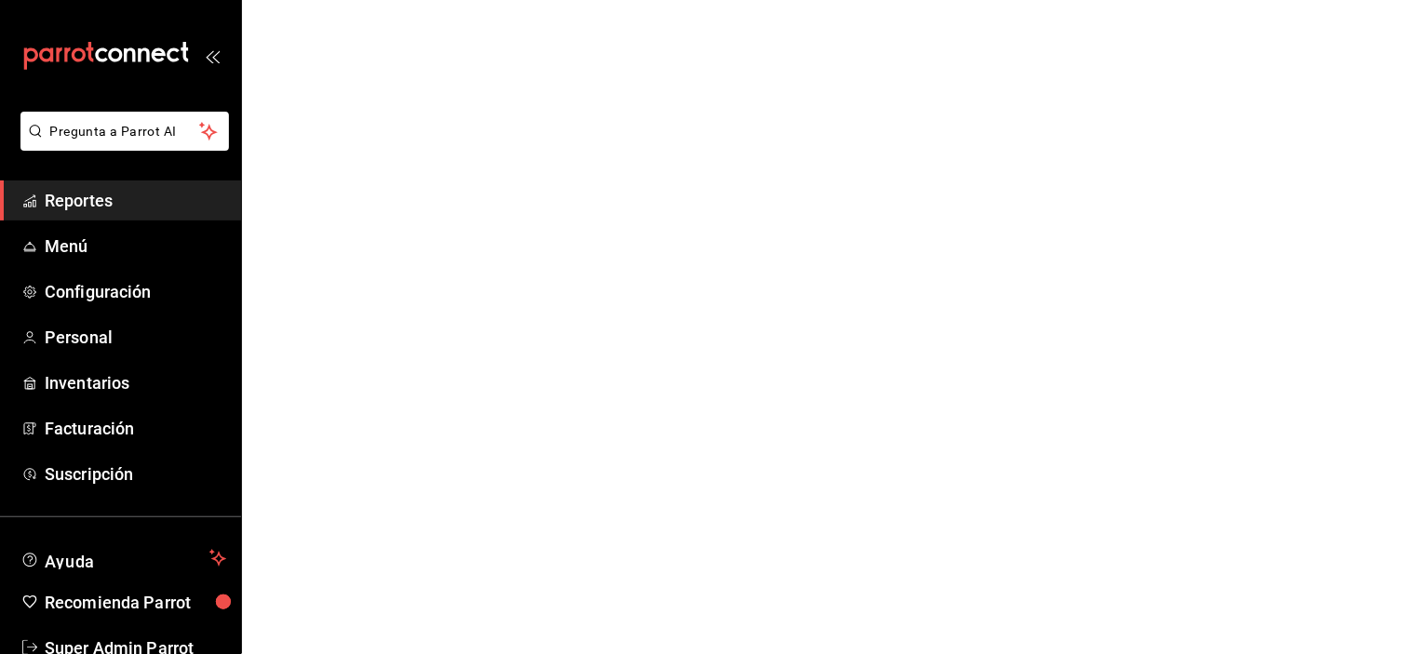
click at [101, 203] on span "Reportes" at bounding box center [136, 200] width 182 height 25
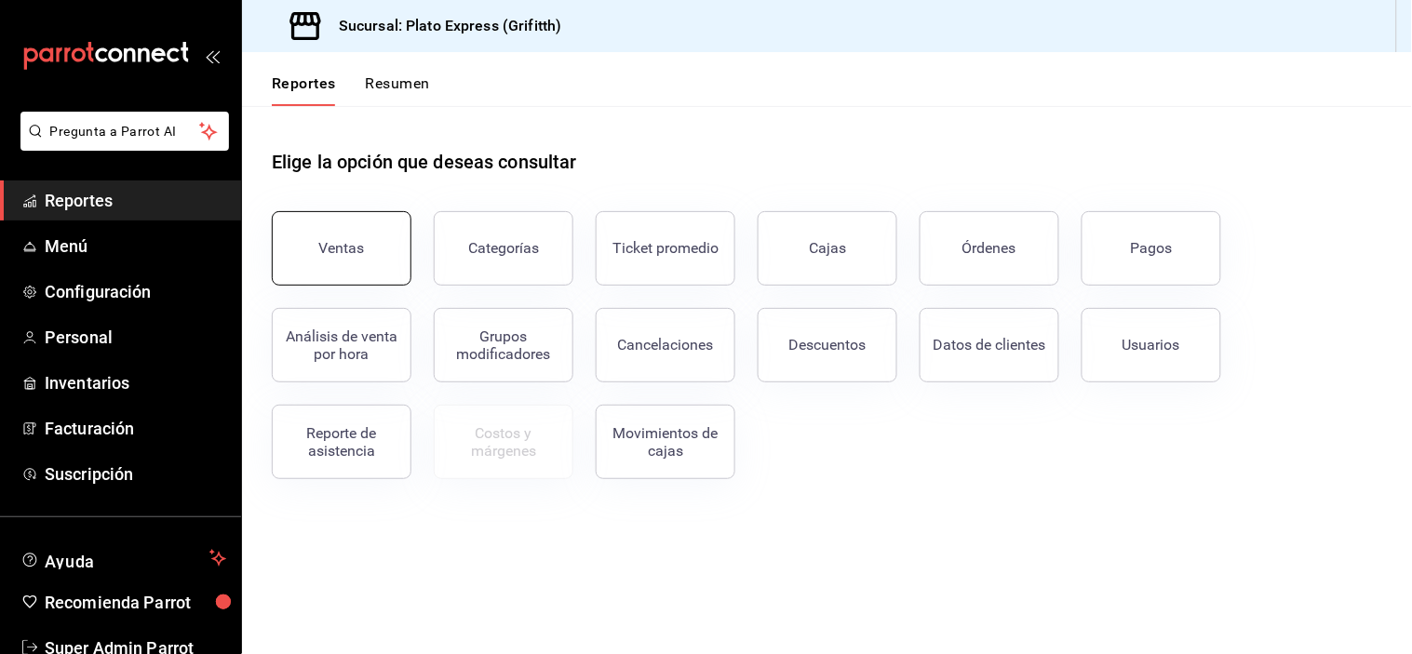
click at [369, 262] on button "Ventas" at bounding box center [342, 248] width 140 height 74
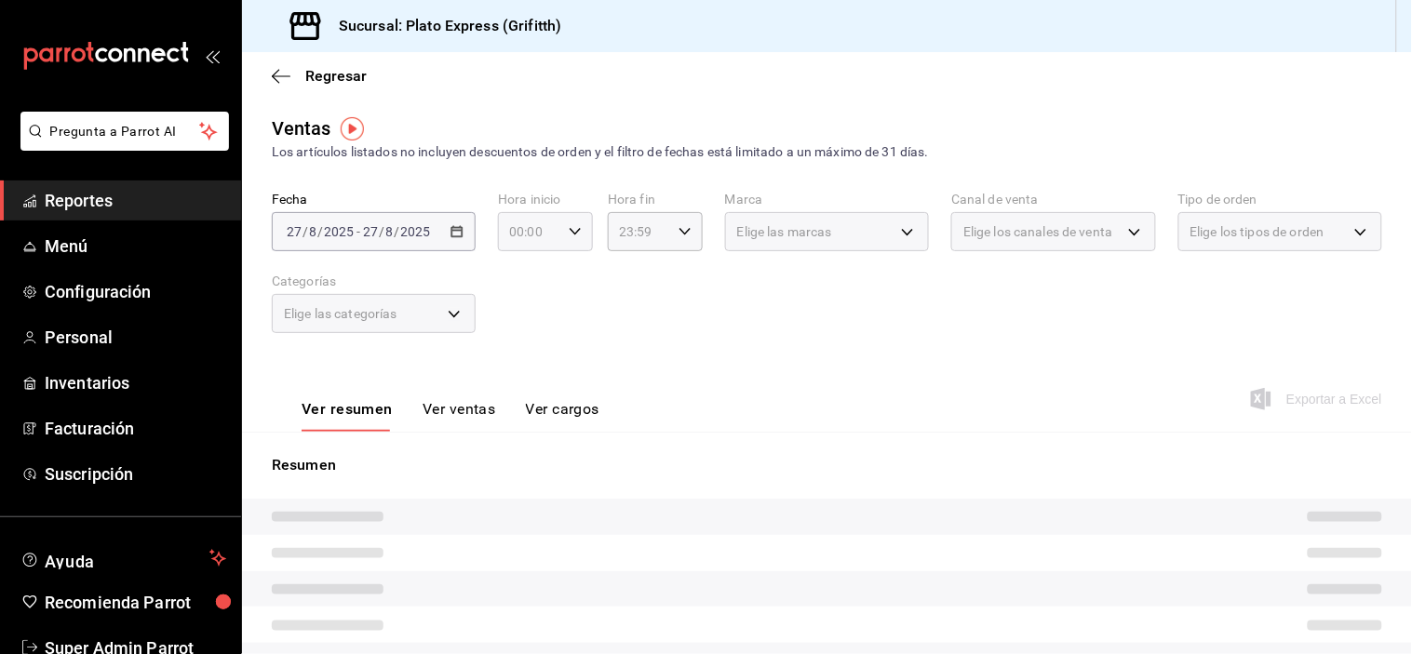
click at [570, 221] on div "00:00 Hora inicio" at bounding box center [545, 231] width 95 height 39
click at [570, 314] on div "00 01 02 03 04 05 06 07 08 09 10 11 12 13 14 15 16 17 18 19 20 21 22 23 24 25 2…" at bounding box center [565, 332] width 47 height 149
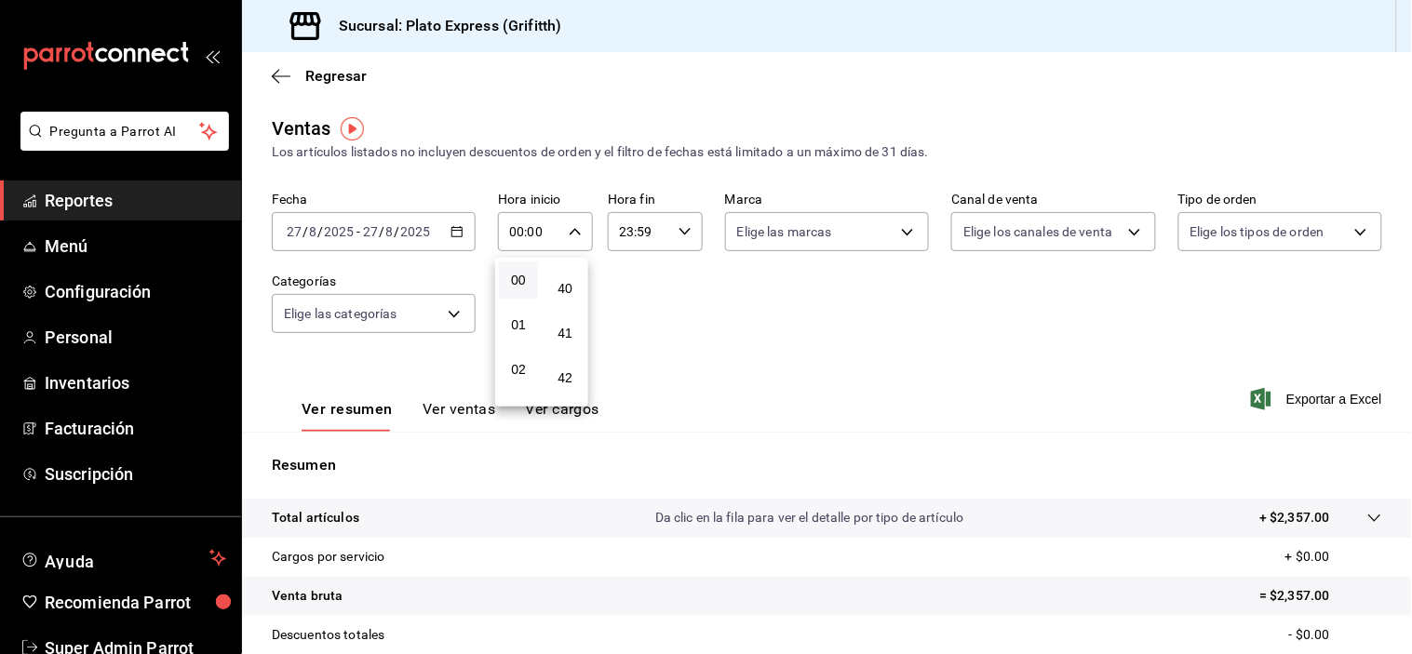
scroll to position [1820, 0]
click at [570, 255] on span "40" at bounding box center [565, 247] width 17 height 15
type input "00:40"
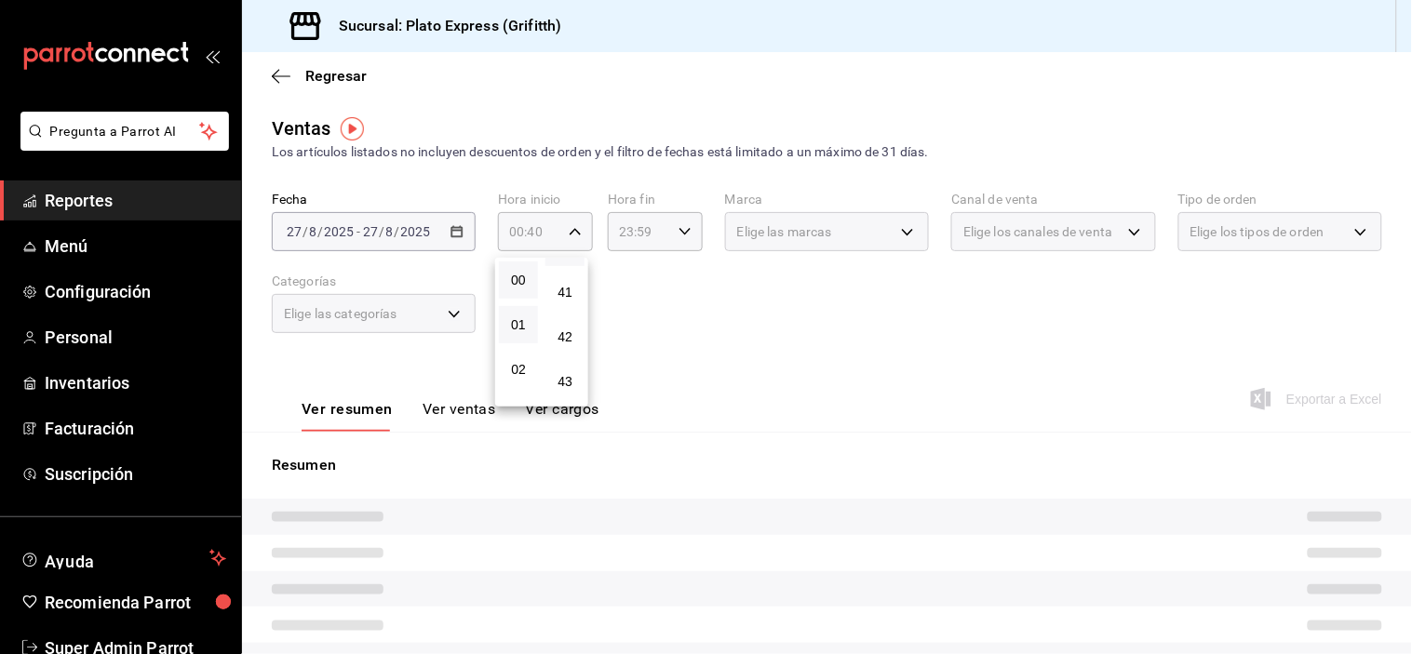
click at [499, 322] on button "01" at bounding box center [518, 324] width 39 height 37
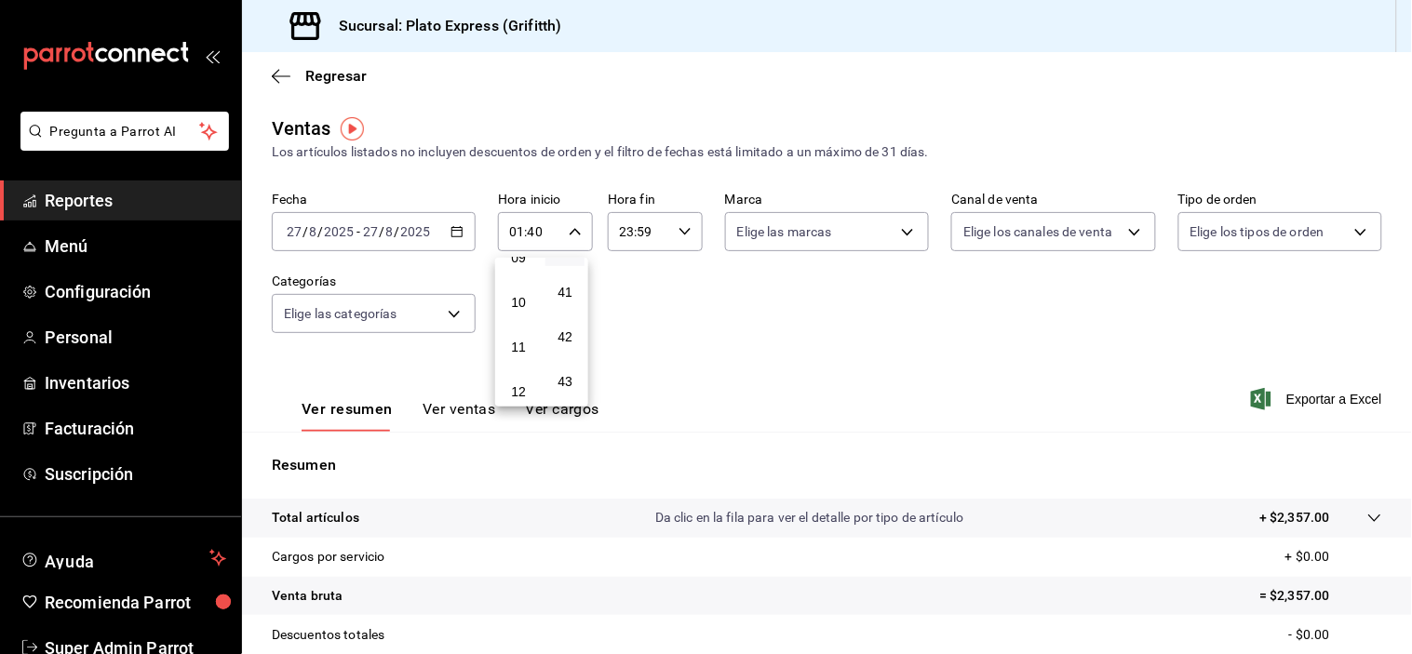
scroll to position [383, 0]
click at [499, 317] on button "09" at bounding box center [518, 298] width 39 height 37
type input "09:40"
click at [813, 338] on div at bounding box center [706, 327] width 1412 height 654
click at [466, 415] on button "Ver ventas" at bounding box center [460, 416] width 74 height 32
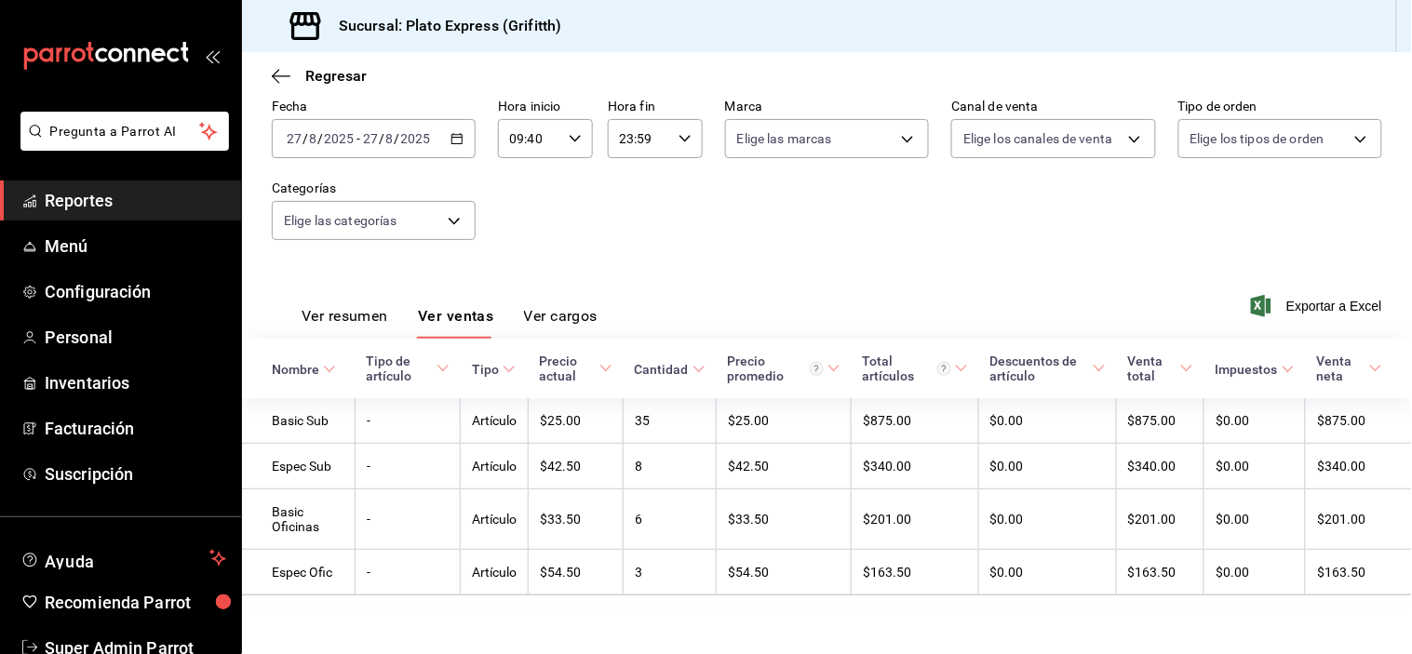
scroll to position [106, 0]
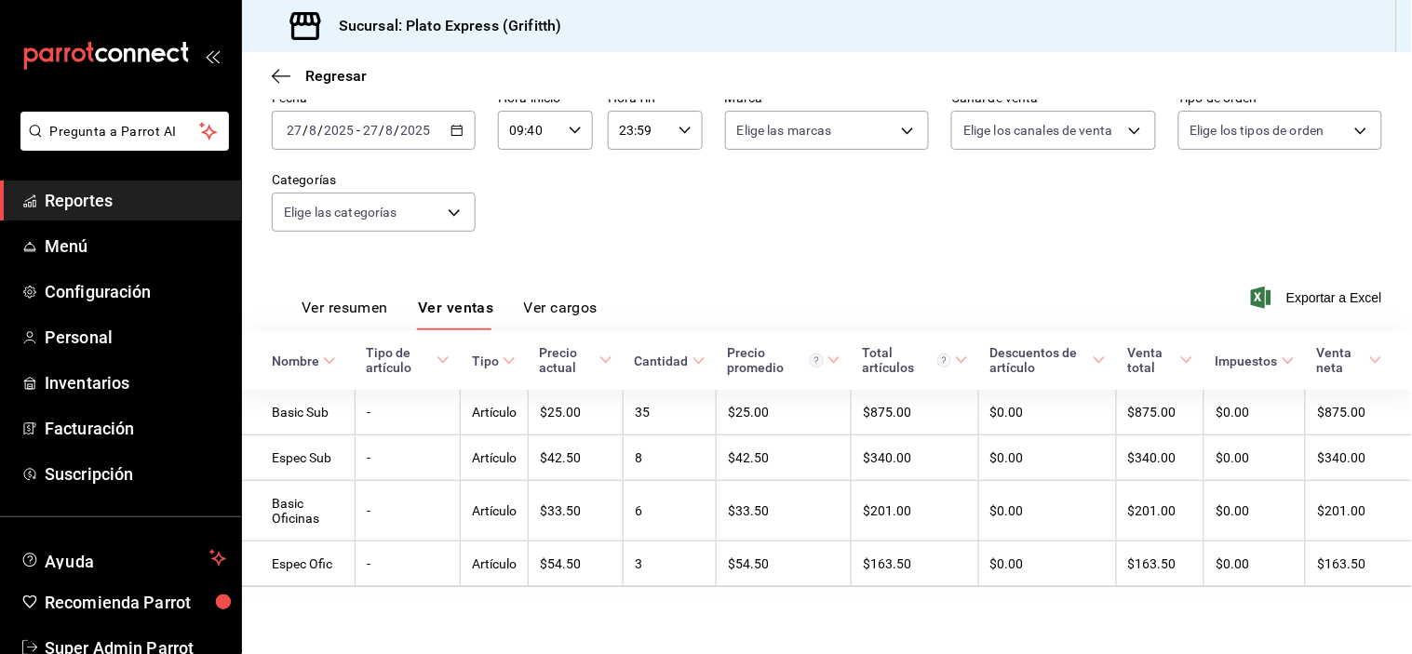
click at [475, 292] on div "Ver resumen Ver ventas Ver cargos" at bounding box center [435, 303] width 326 height 54
click at [562, 123] on div "09:40 Hora inicio" at bounding box center [545, 130] width 95 height 39
click at [563, 115] on span "40" at bounding box center [565, 108] width 17 height 15
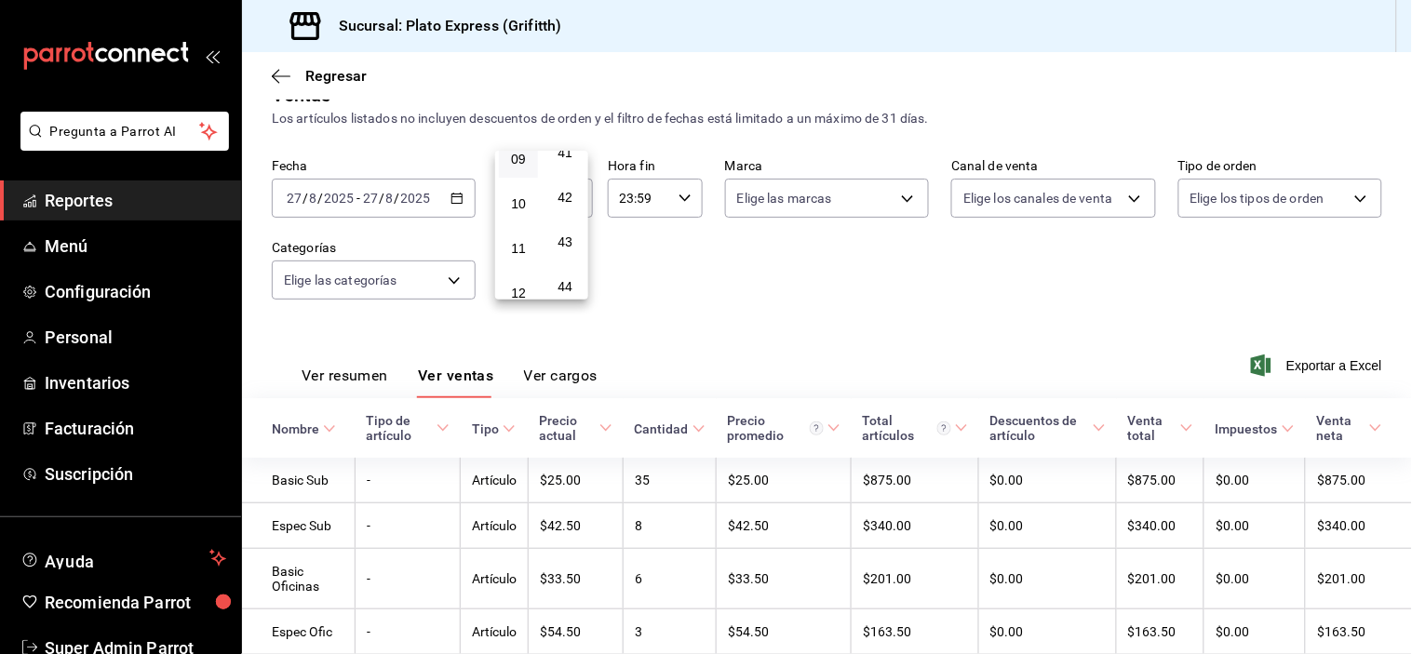
scroll to position [106, 0]
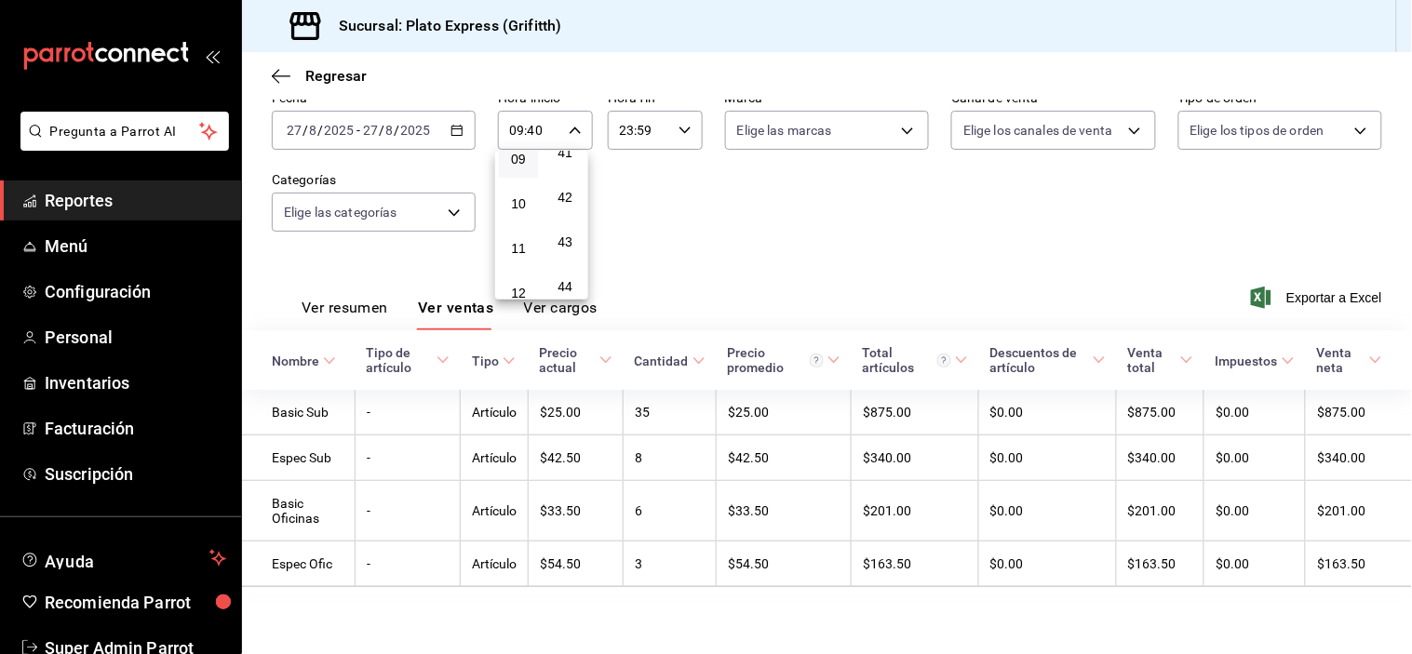
click at [563, 115] on span "40" at bounding box center [565, 108] width 17 height 15
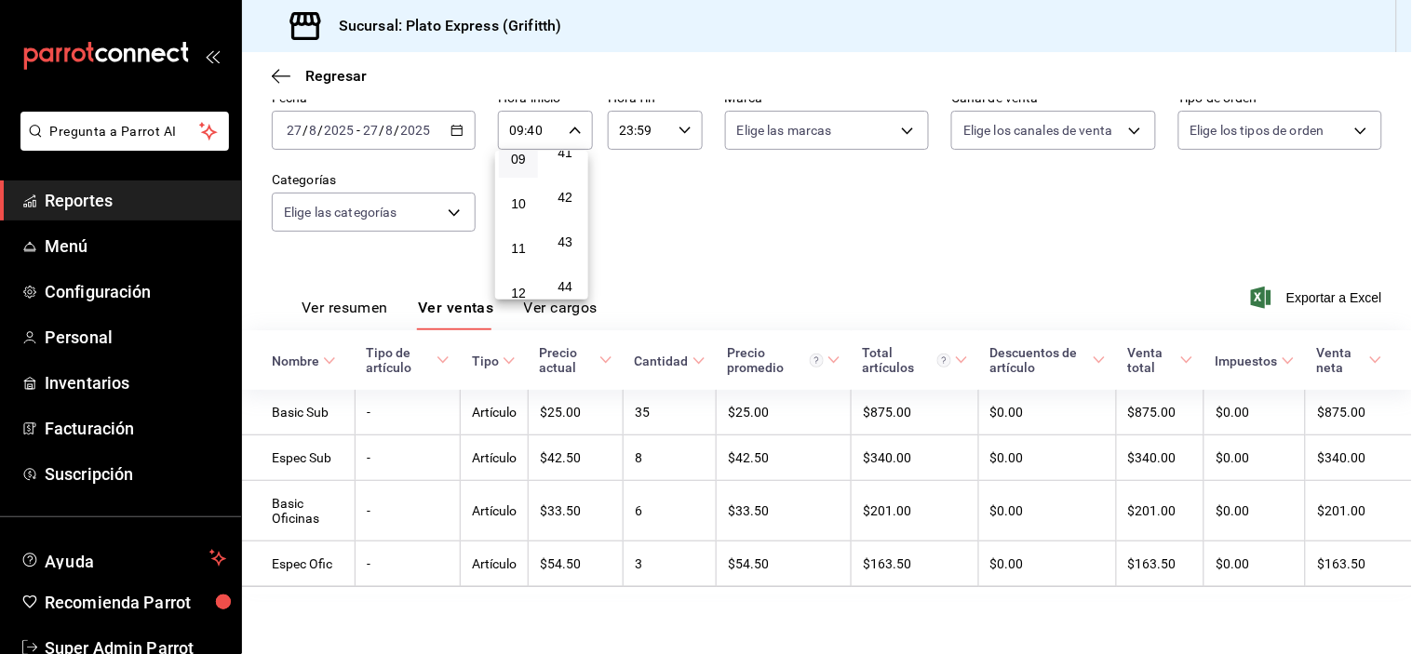
click at [563, 115] on span "40" at bounding box center [565, 108] width 17 height 15
click at [366, 271] on div at bounding box center [706, 327] width 1412 height 654
click at [340, 312] on button "Ver resumen" at bounding box center [345, 315] width 87 height 32
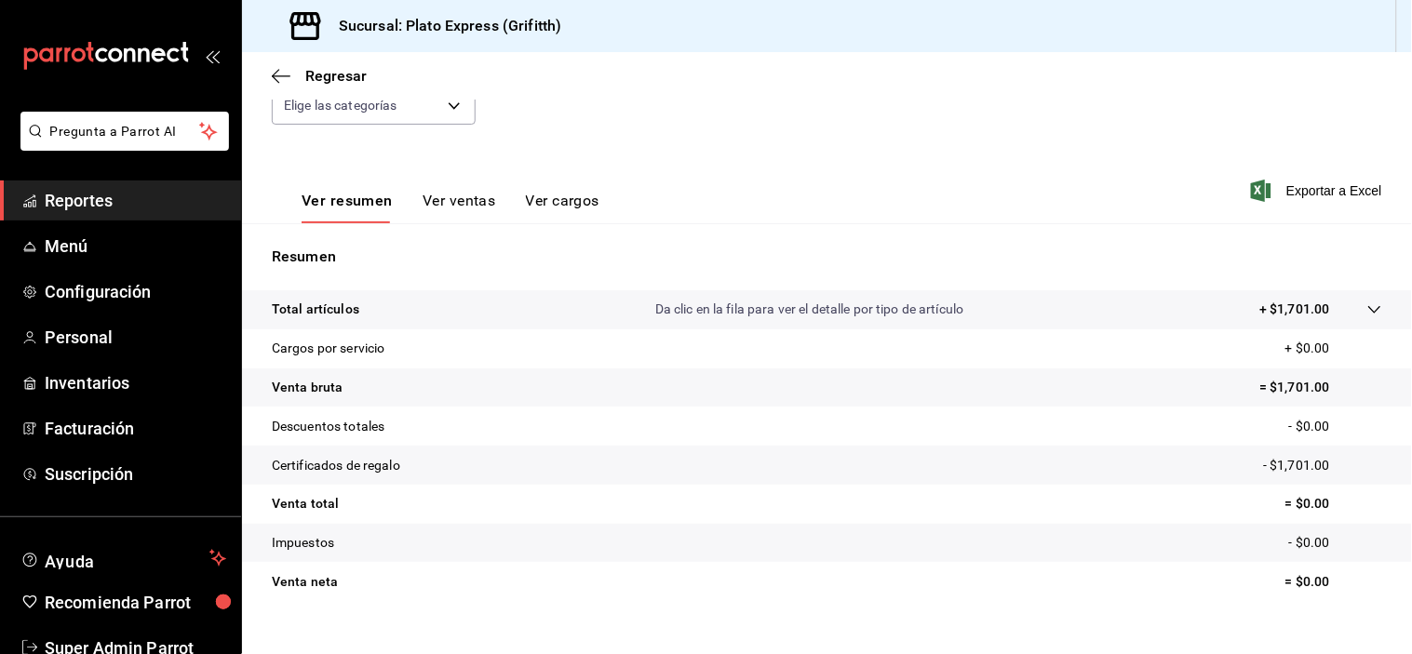
scroll to position [237, 0]
